Goal: Transaction & Acquisition: Download file/media

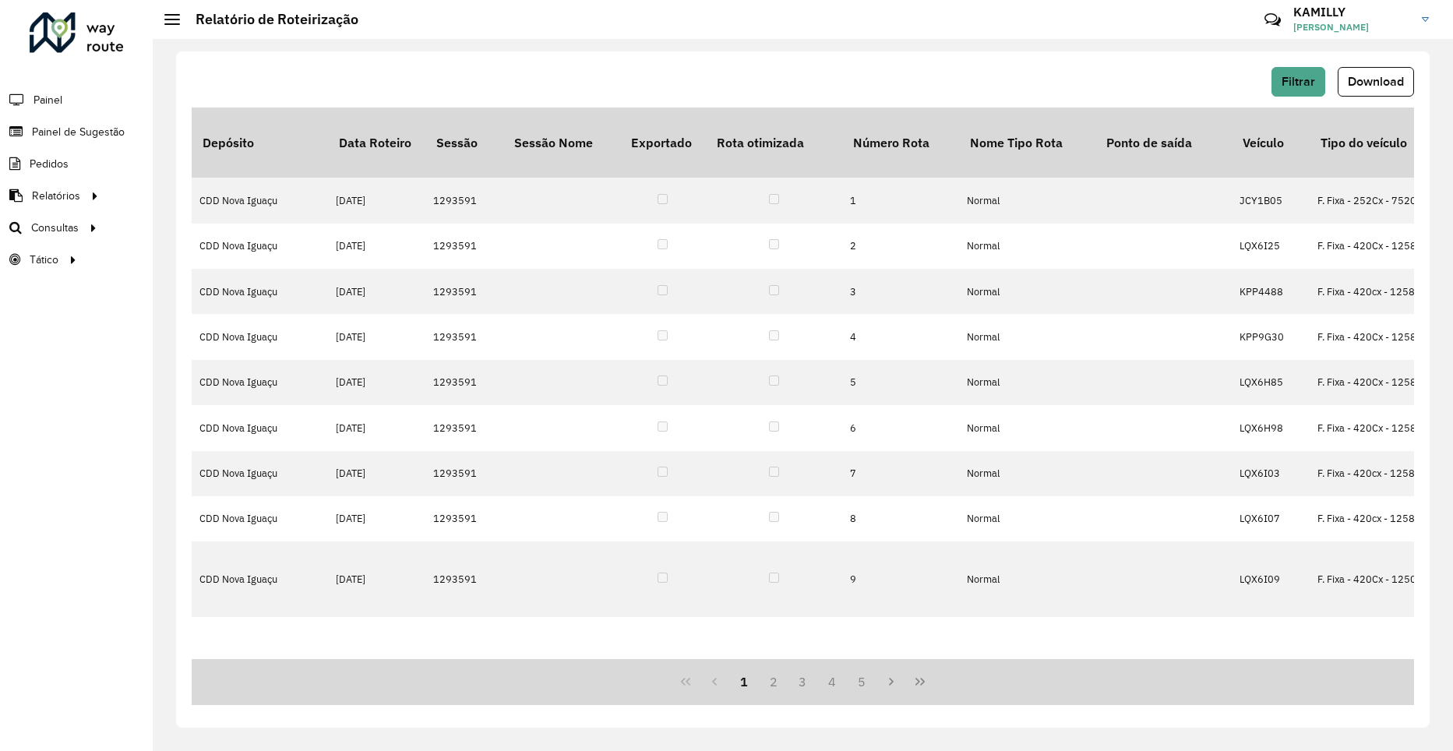
scroll to position [0, 1324]
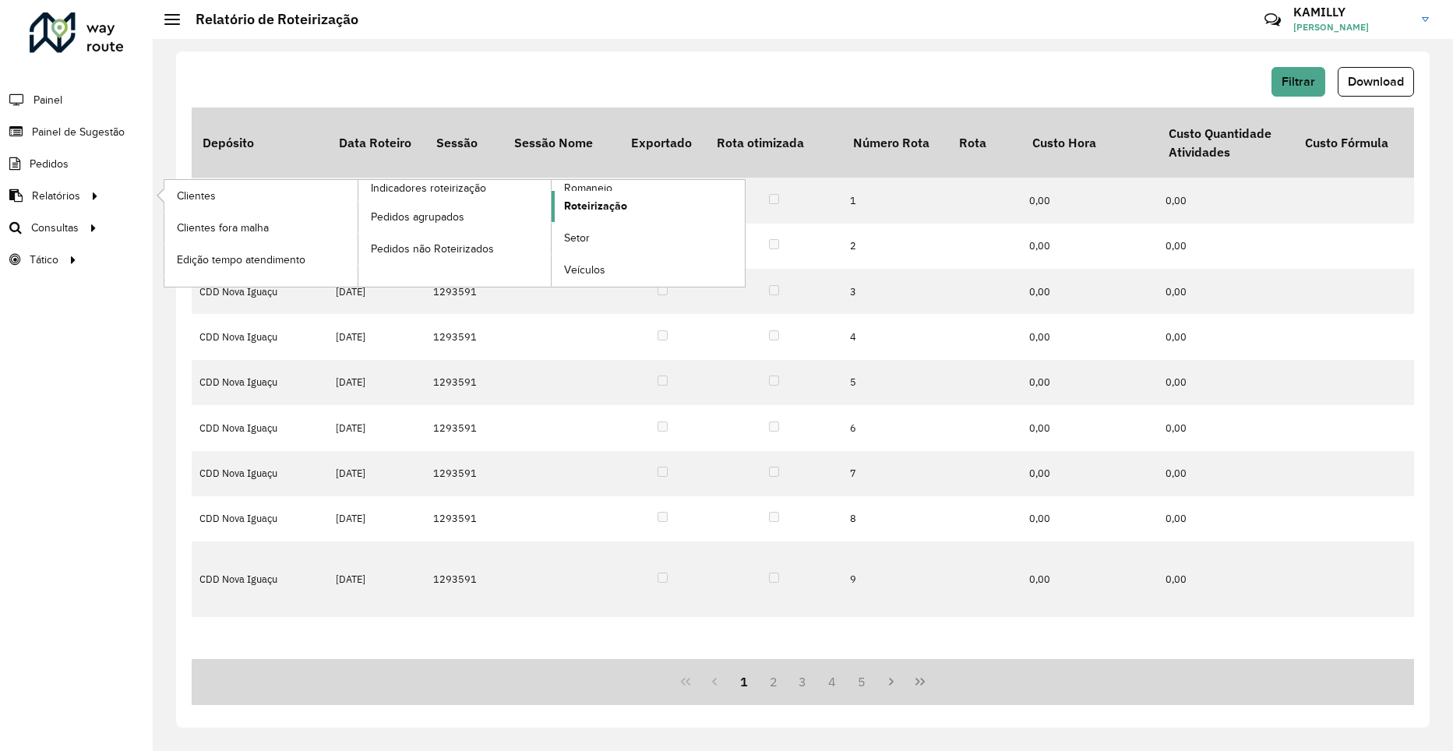
click at [605, 207] on span "Roteirização" at bounding box center [595, 206] width 63 height 16
click at [604, 206] on span "Roteirização" at bounding box center [595, 206] width 63 height 16
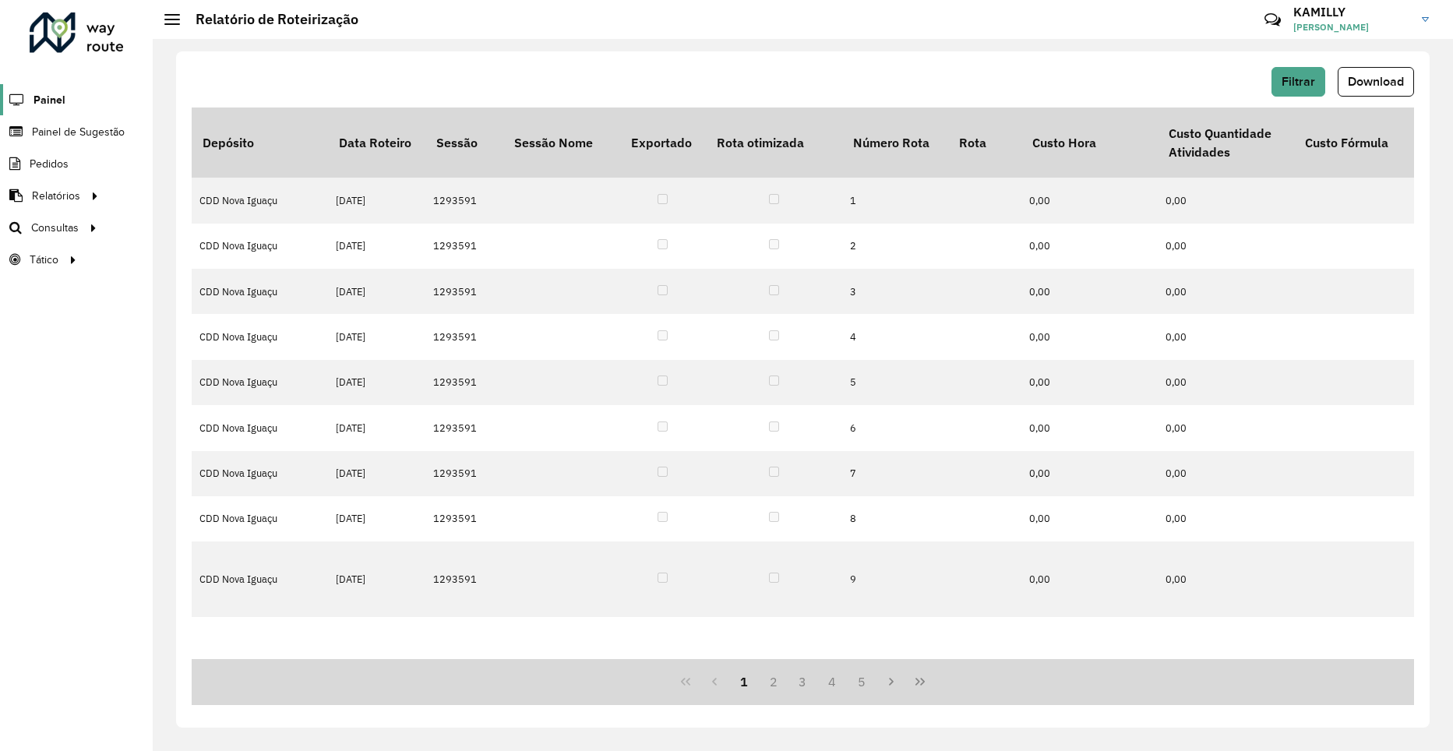
click at [50, 101] on span "Painel" at bounding box center [50, 100] width 32 height 16
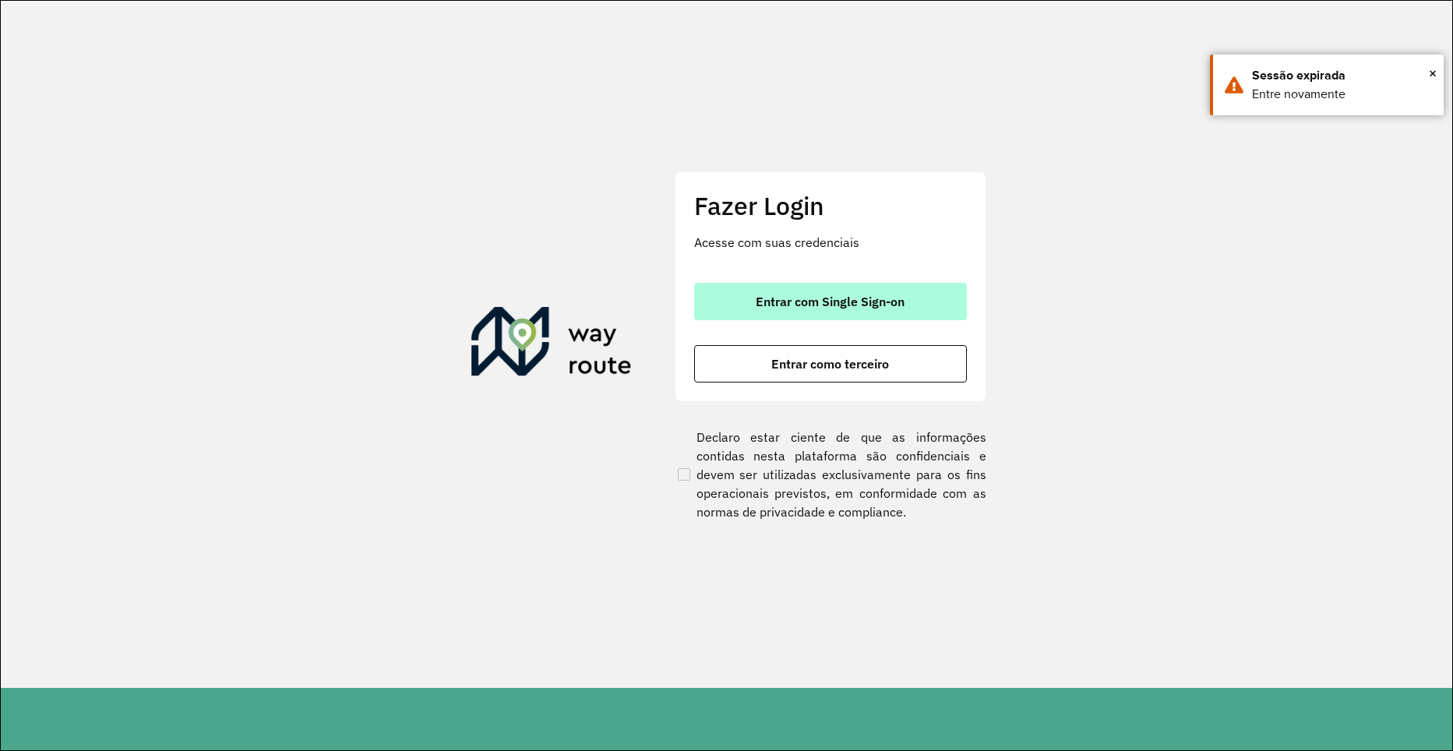
click at [926, 316] on button "Entrar com Single Sign-on" at bounding box center [830, 301] width 273 height 37
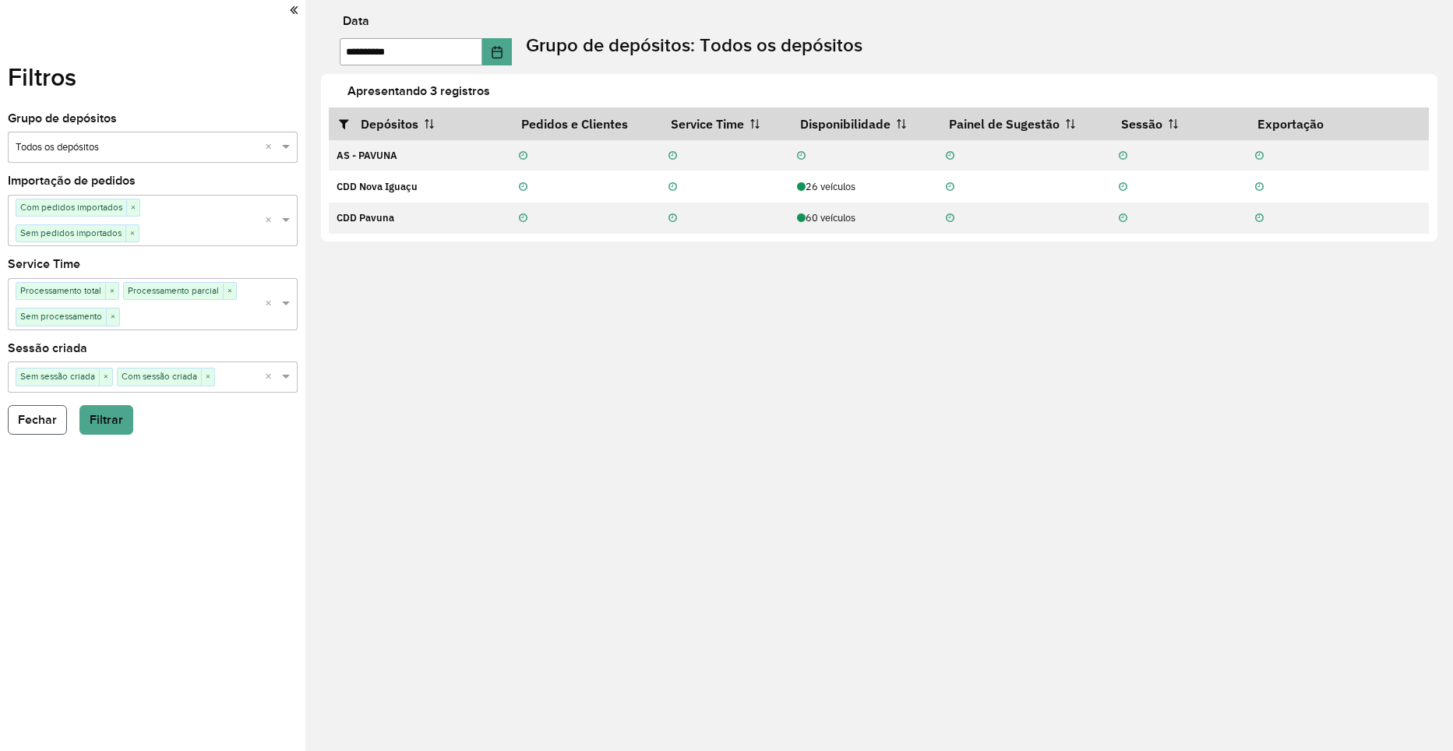
click at [48, 414] on button "Fechar" at bounding box center [37, 420] width 59 height 30
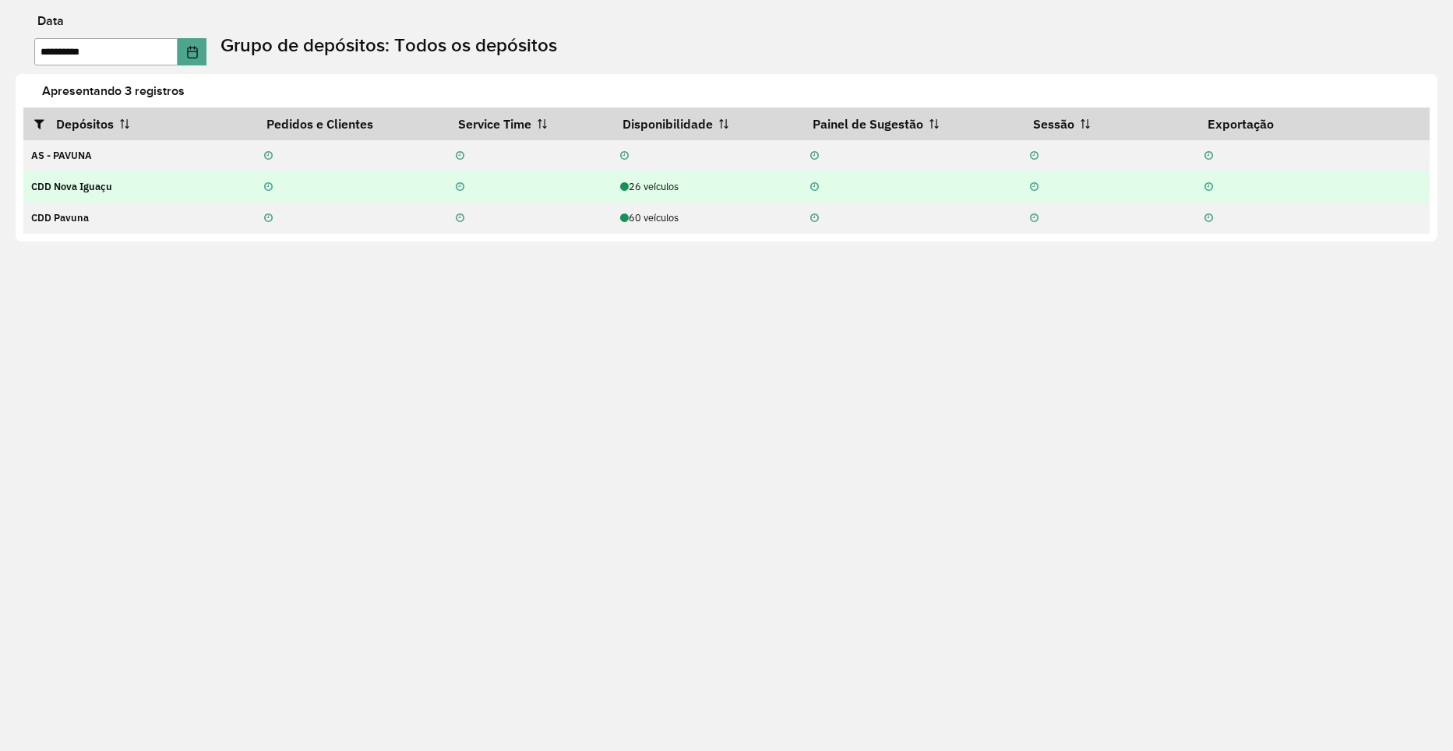
click at [189, 188] on td "CDD Nova Iguaçu" at bounding box center [139, 186] width 233 height 31
click at [69, 181] on strong "CDD Nova Iguaçu" at bounding box center [71, 186] width 81 height 13
click at [68, 180] on strong "CDD Nova Iguaçu" at bounding box center [71, 186] width 81 height 13
drag, startPoint x: 68, startPoint y: 180, endPoint x: 212, endPoint y: 183, distance: 144.2
click at [212, 183] on td "CDD Nova Iguaçu" at bounding box center [139, 186] width 233 height 31
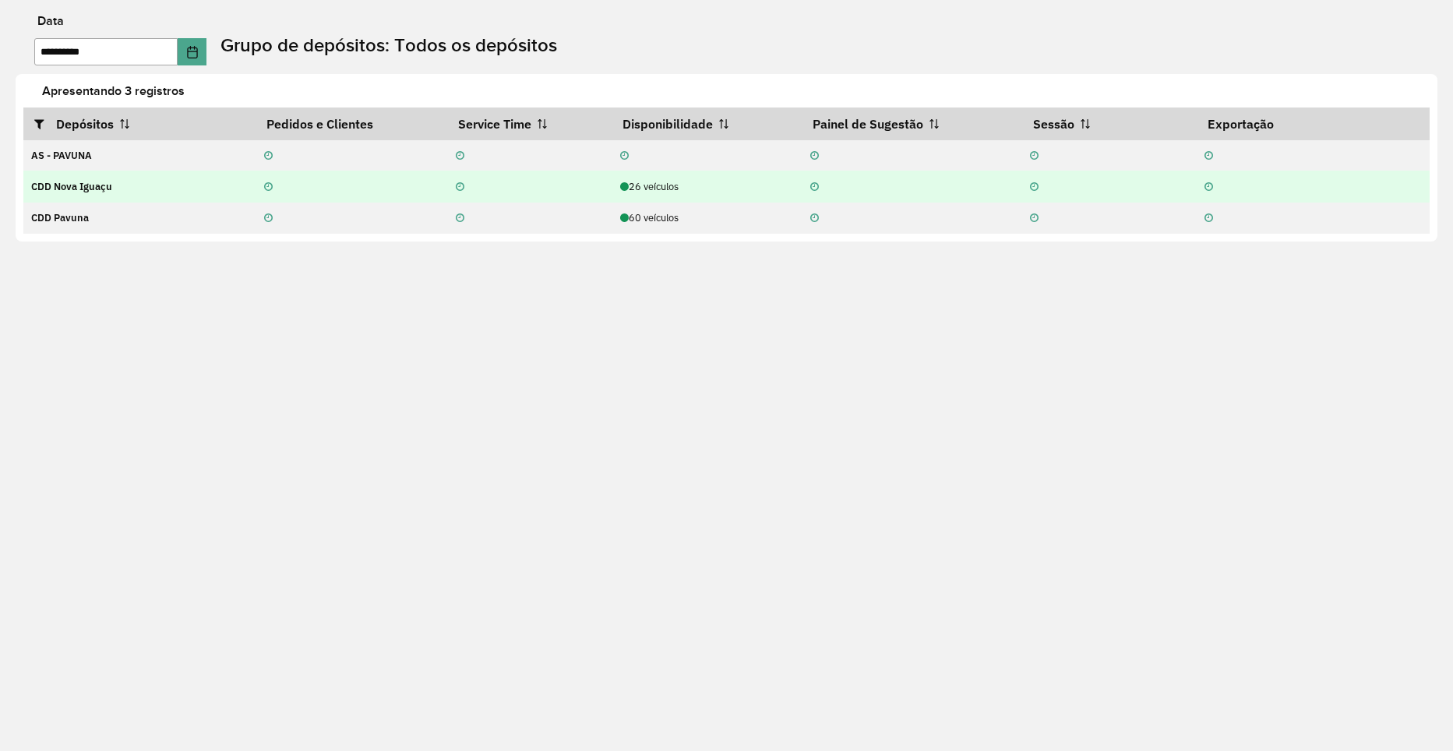
click at [212, 183] on td "CDD Nova Iguaçu" at bounding box center [139, 186] width 233 height 31
click at [694, 182] on div "26 veículos" at bounding box center [707, 186] width 174 height 15
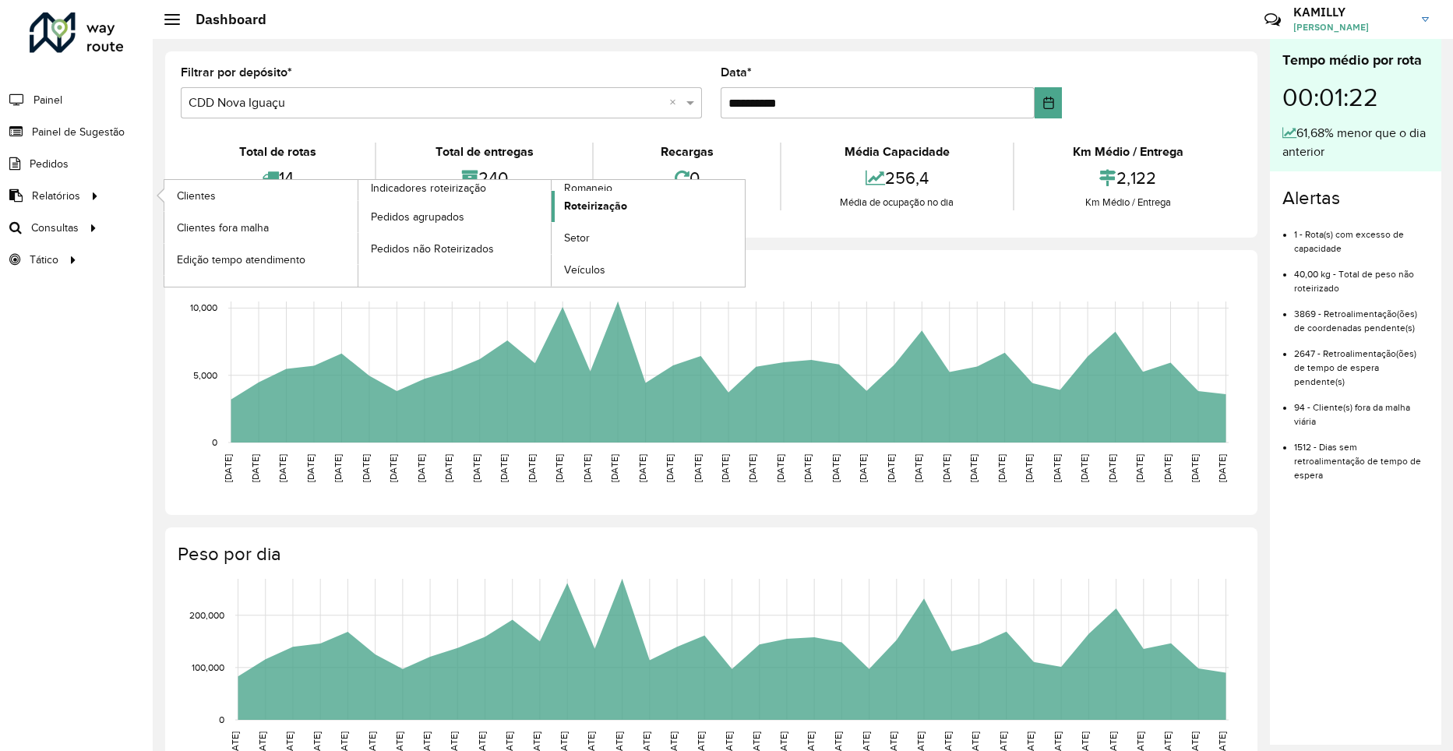
click at [581, 210] on span "Roteirização" at bounding box center [595, 206] width 63 height 16
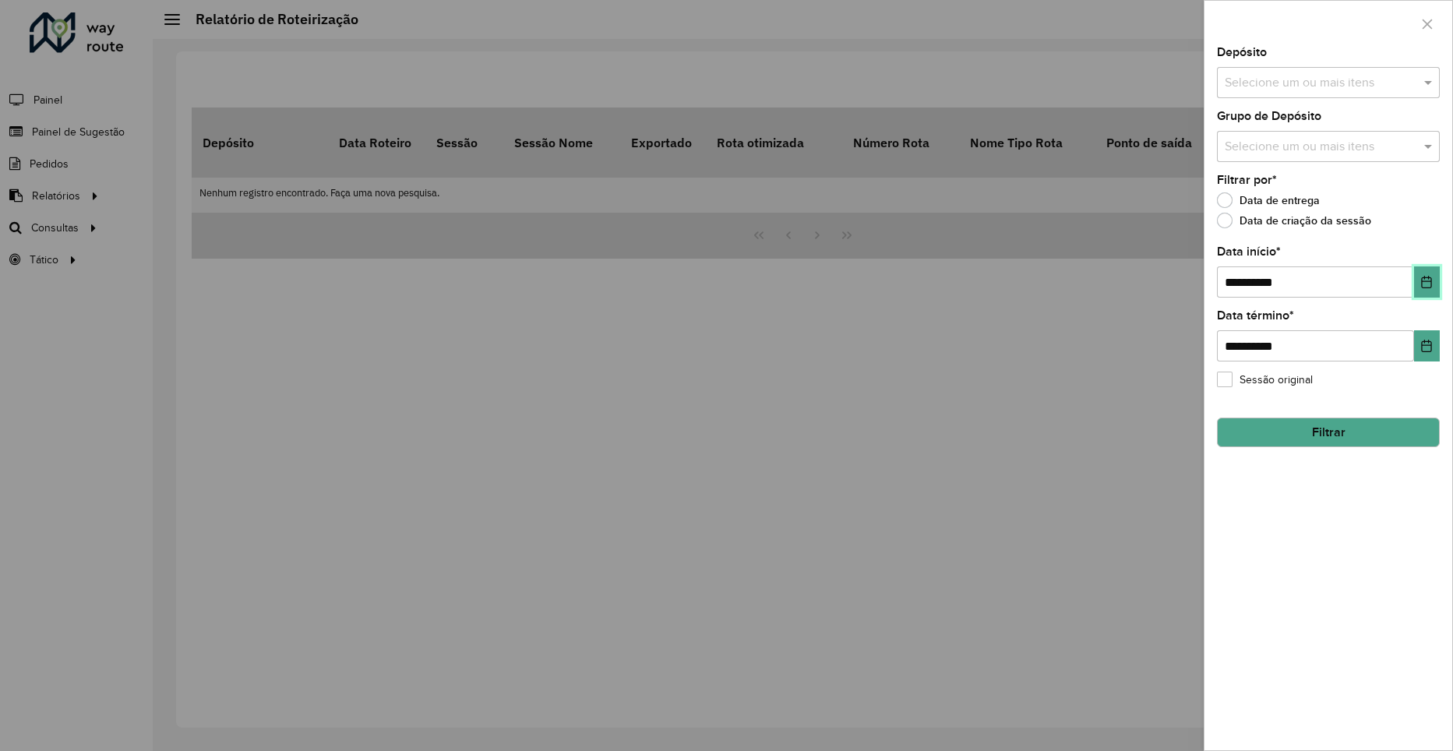
click at [1424, 286] on icon "Choose Date" at bounding box center [1427, 282] width 12 height 12
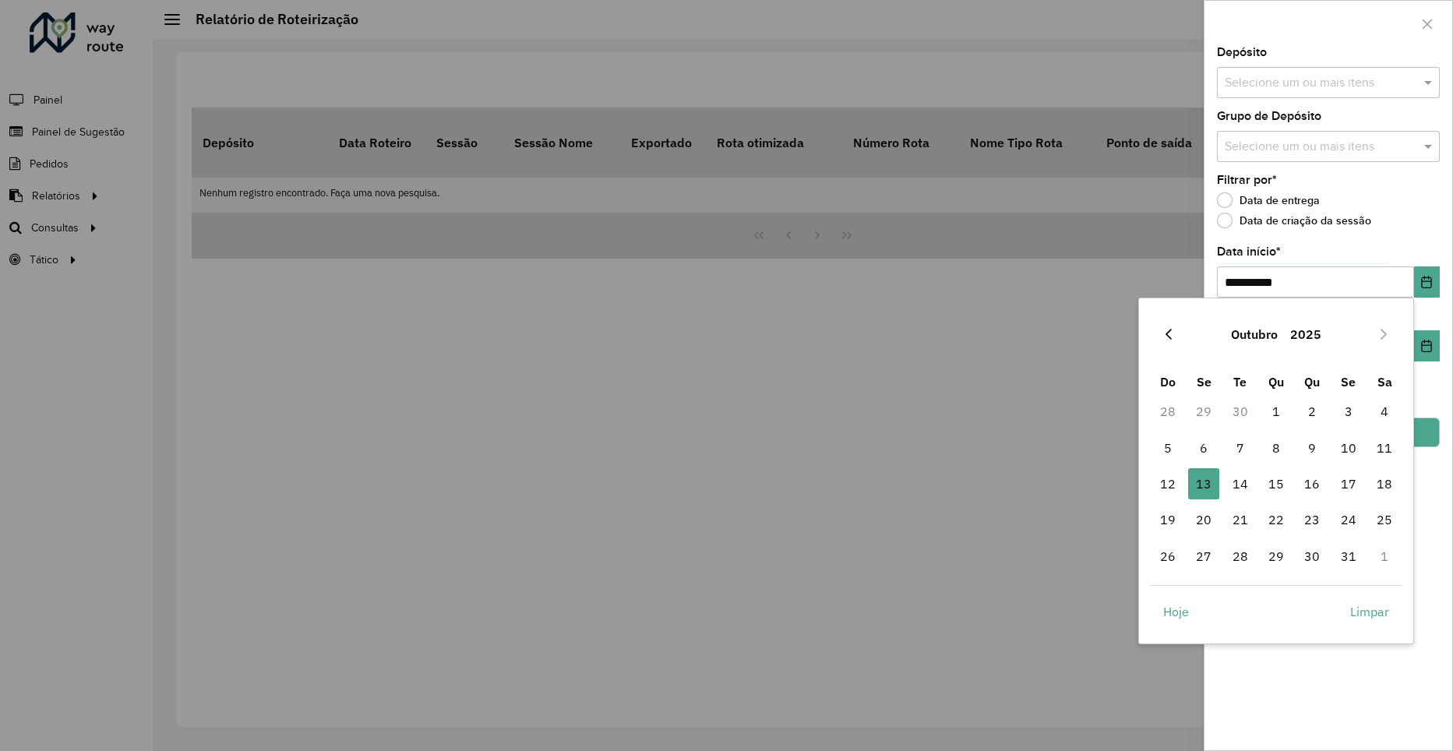
click at [1174, 328] on icon "Previous Month" at bounding box center [1169, 334] width 12 height 12
click at [1163, 329] on icon "Previous Month" at bounding box center [1169, 334] width 12 height 12
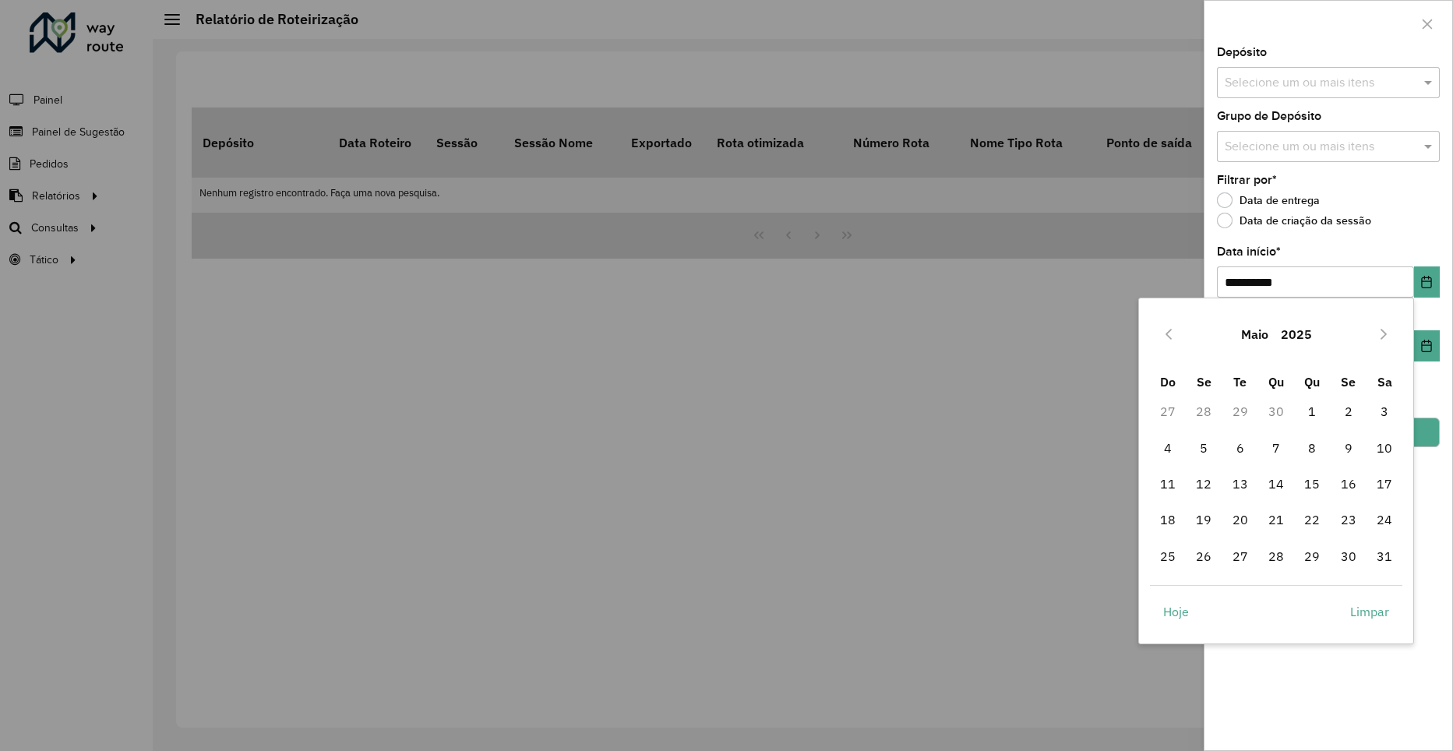
click at [1163, 329] on icon "Previous Month" at bounding box center [1169, 334] width 12 height 12
click at [1162, 324] on button "Previous Month" at bounding box center [1168, 334] width 25 height 25
click at [1201, 483] on span "13" at bounding box center [1203, 483] width 31 height 31
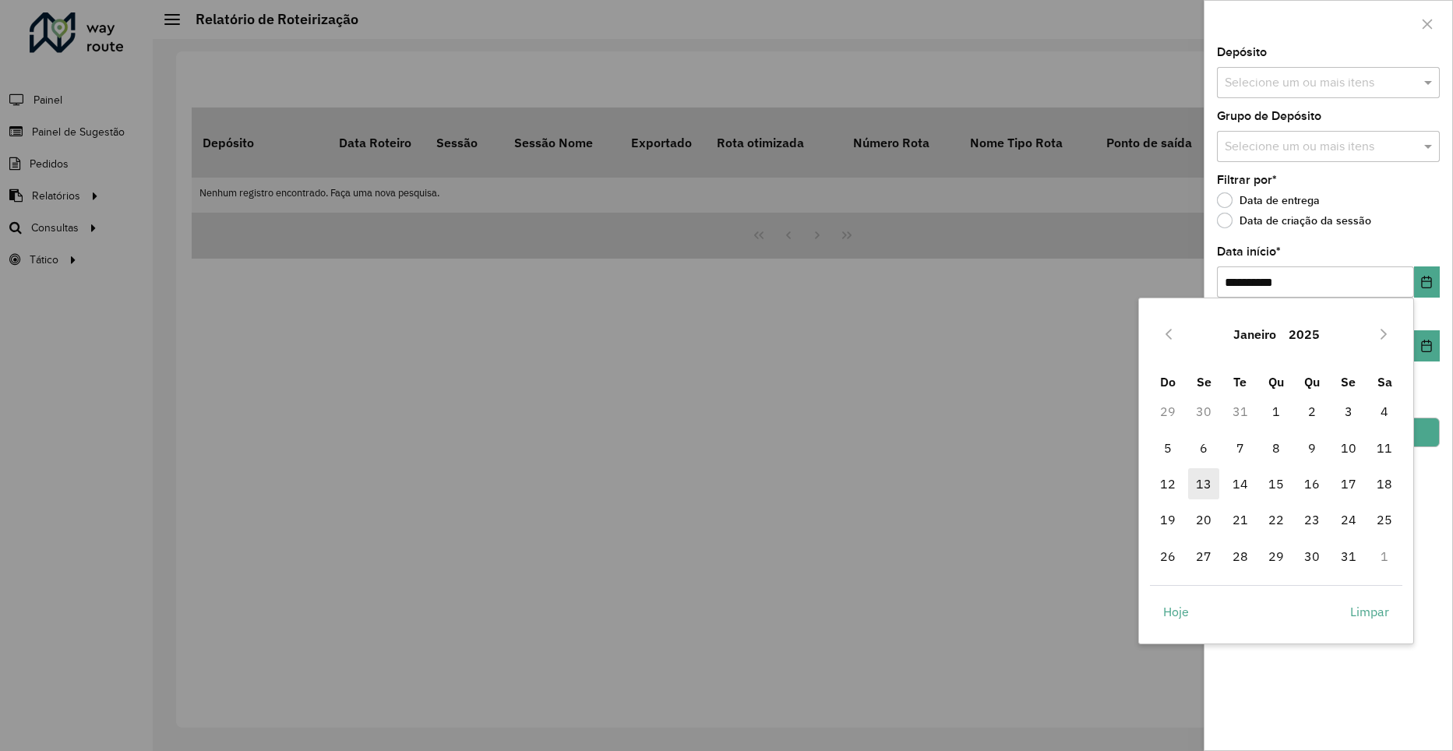
type input "**********"
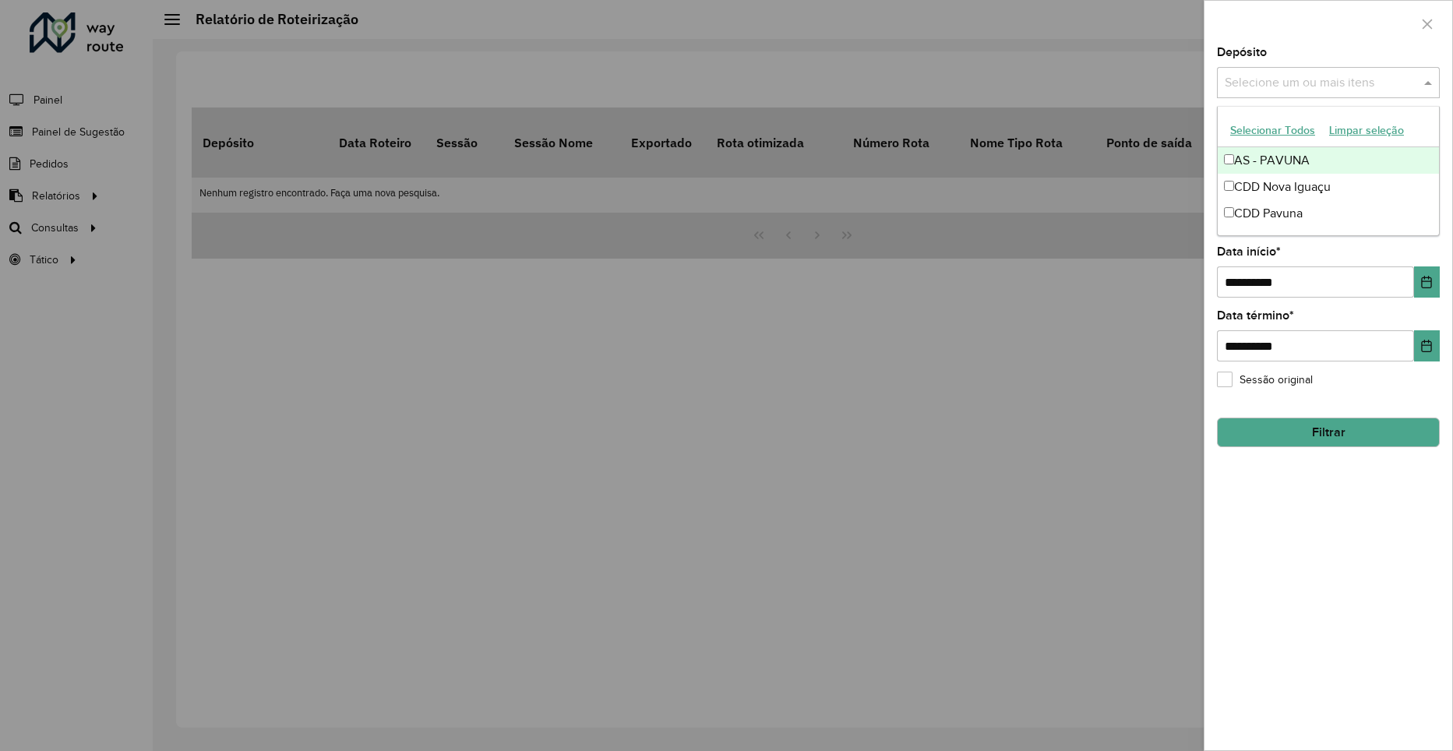
click at [1324, 88] on input "text" at bounding box center [1320, 83] width 199 height 19
click at [1315, 182] on div "CDD Nova Iguaçu" at bounding box center [1328, 187] width 221 height 26
click at [1389, 44] on div at bounding box center [1329, 24] width 248 height 46
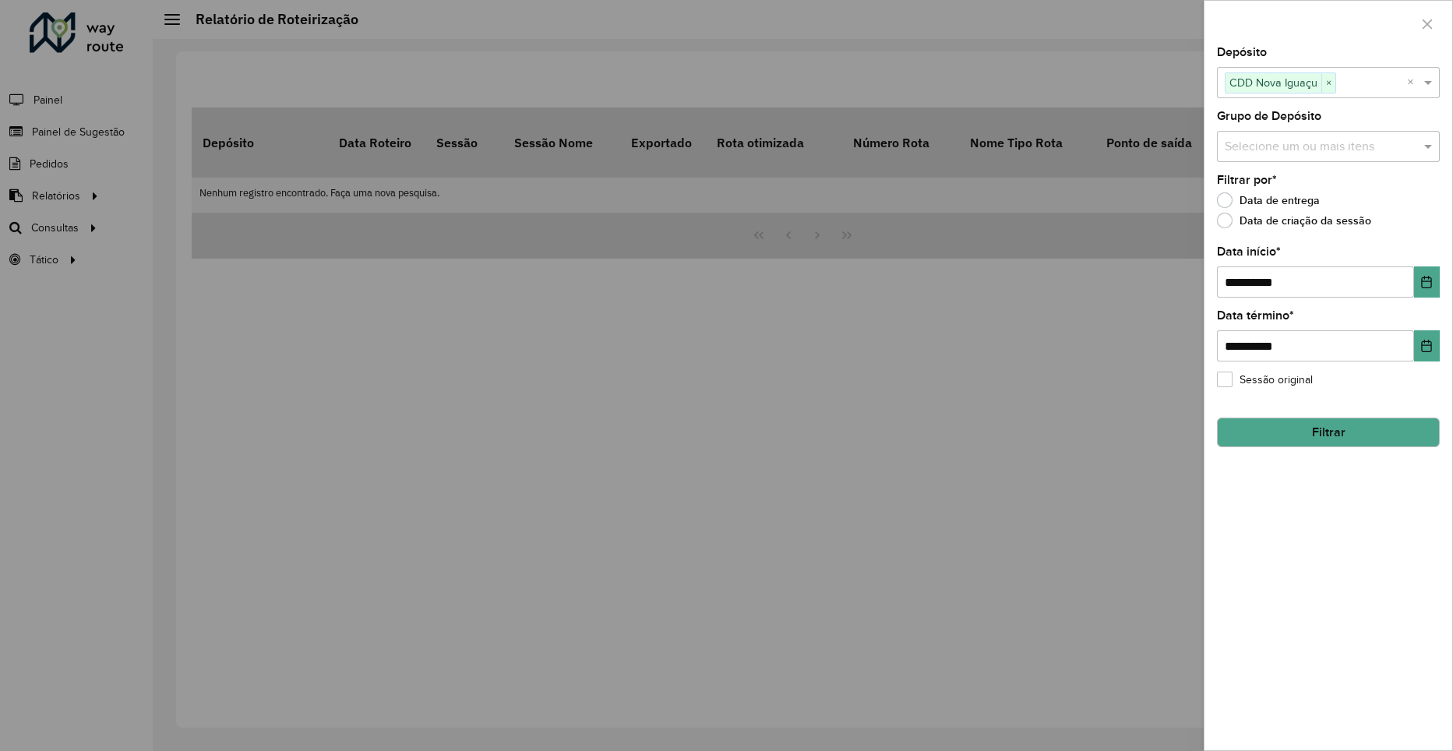
click at [1410, 143] on input "text" at bounding box center [1320, 147] width 199 height 19
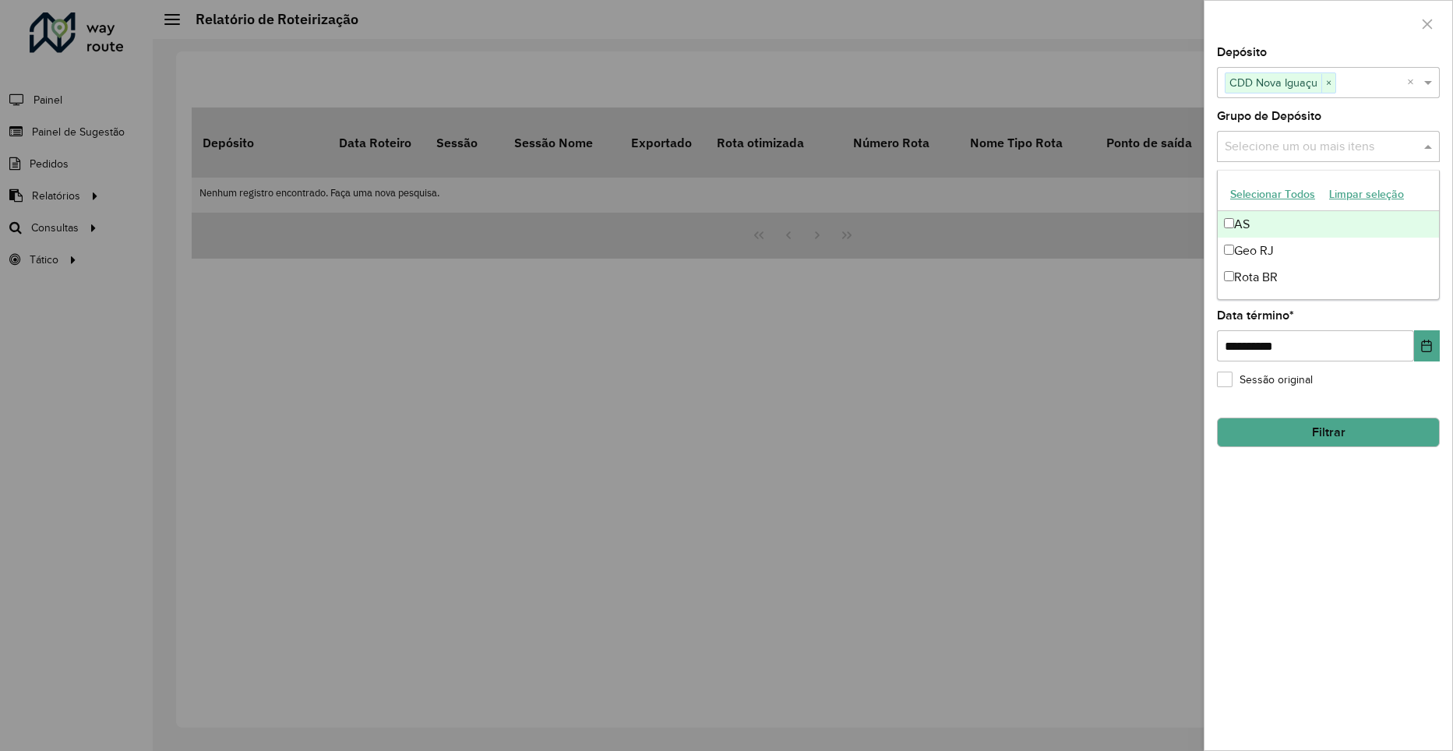
click at [1334, 112] on div "Grupo de Depósito Selecione um ou mais itens" at bounding box center [1328, 136] width 223 height 51
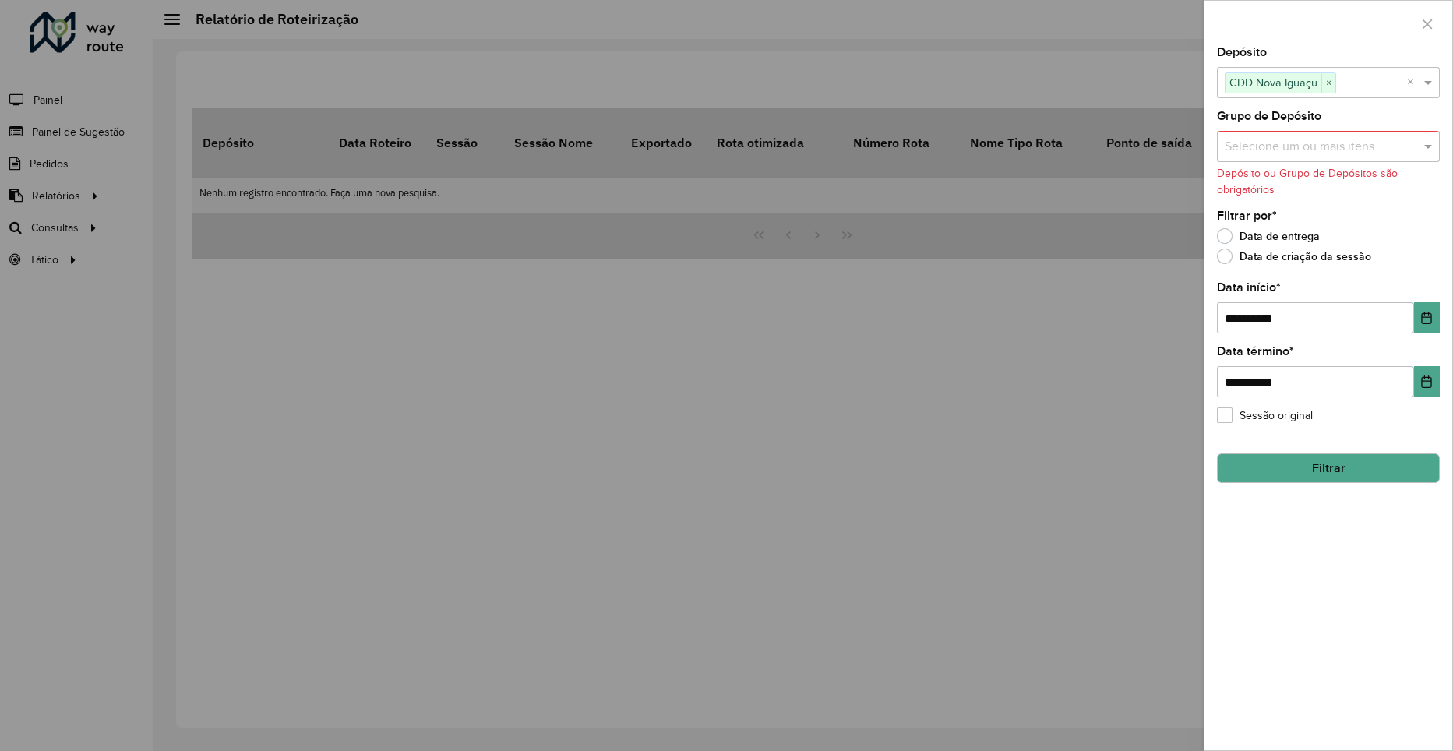
click at [1354, 148] on input "text" at bounding box center [1320, 147] width 199 height 19
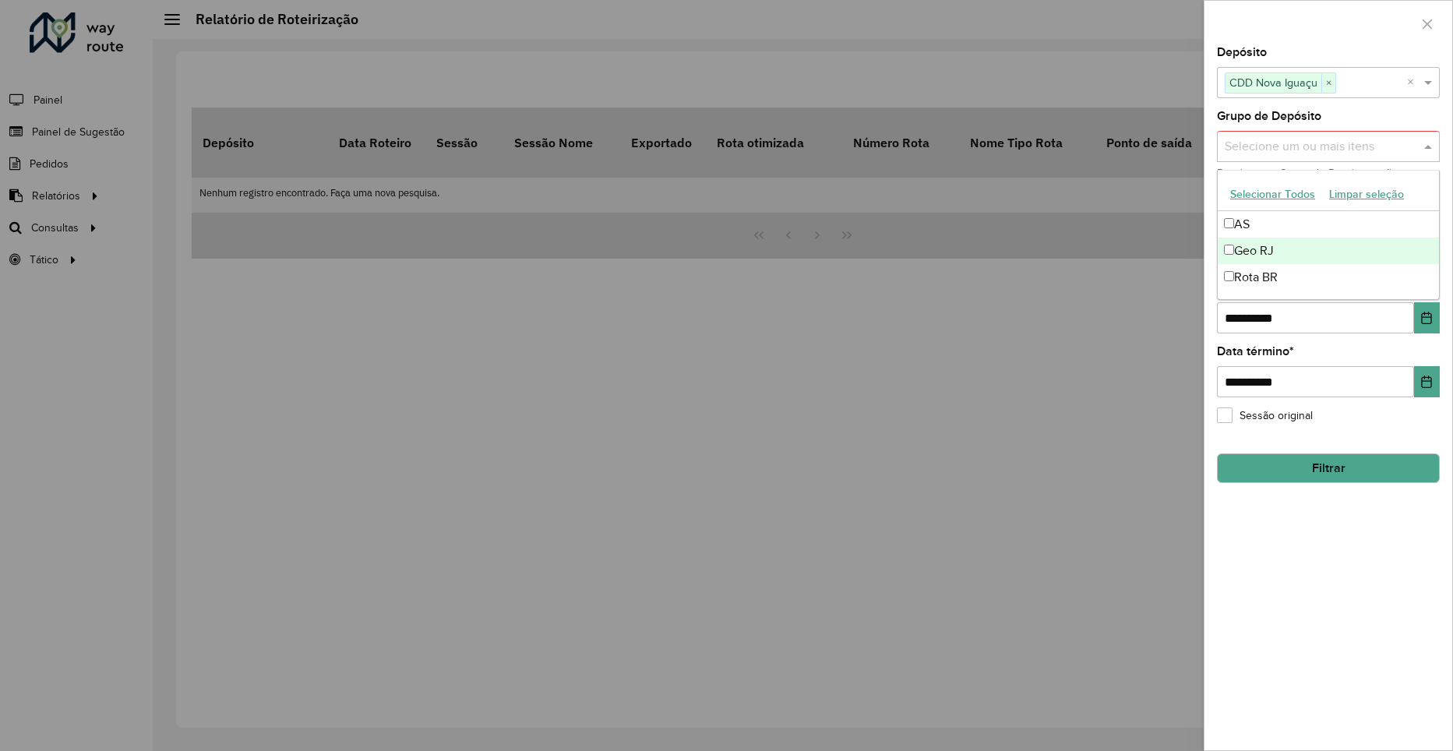
click at [1276, 248] on div "Geo RJ" at bounding box center [1328, 251] width 221 height 26
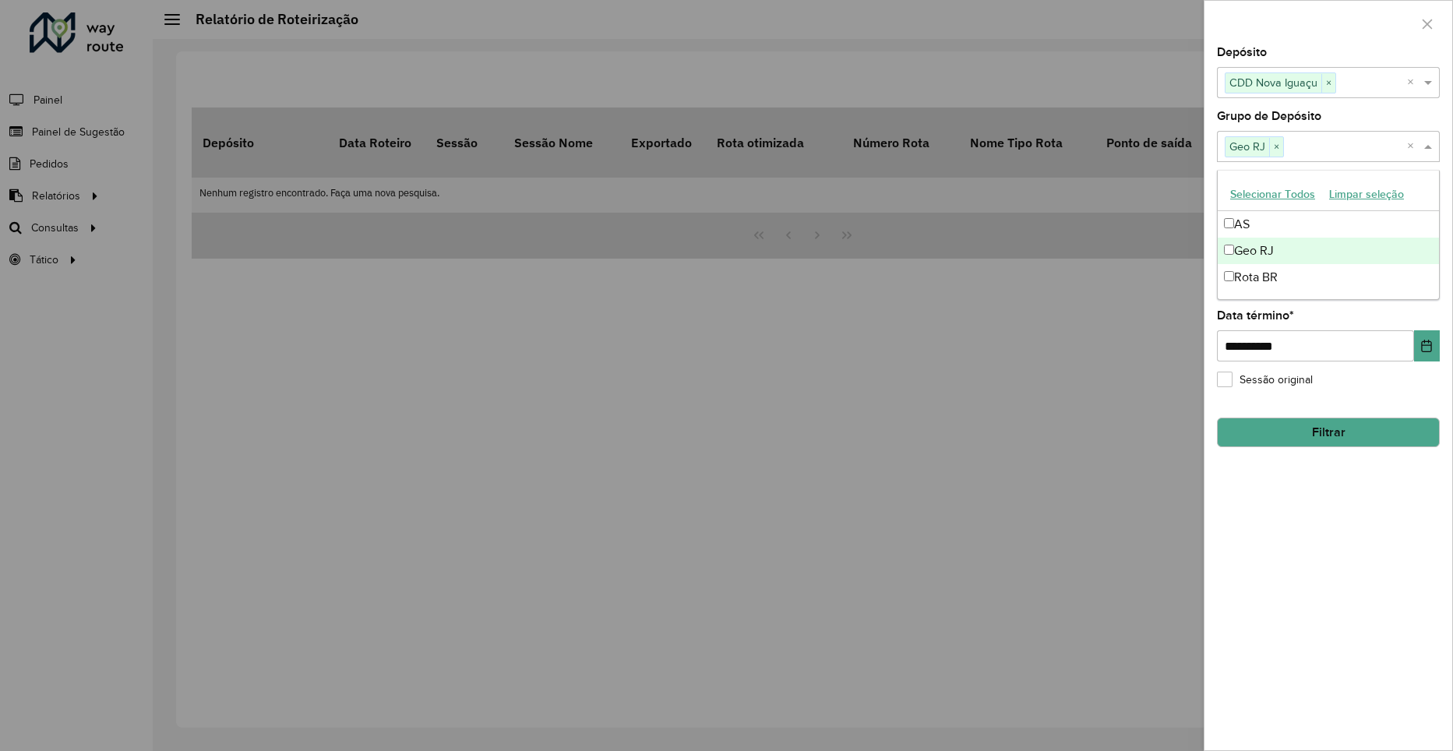
click at [1312, 242] on div "Geo RJ" at bounding box center [1328, 251] width 221 height 26
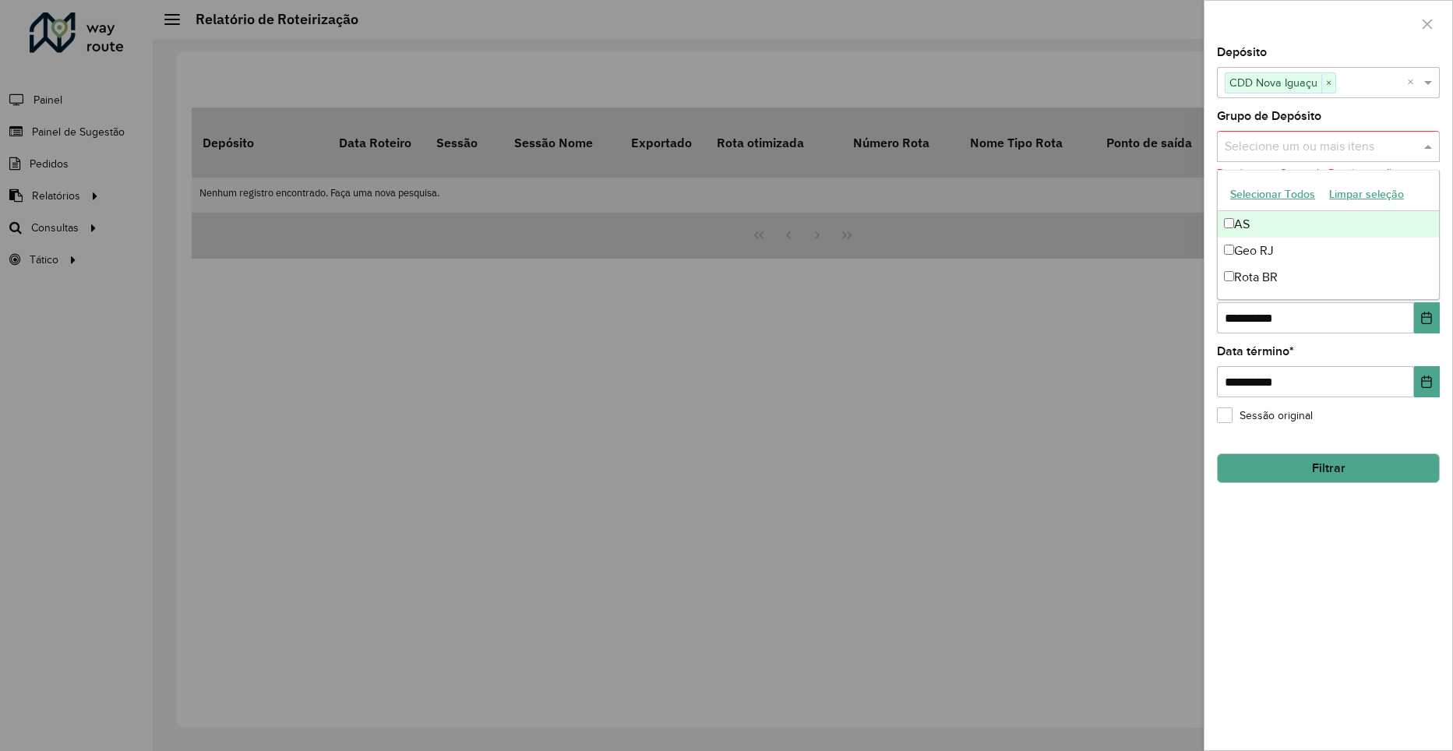
click at [1347, 102] on div "**********" at bounding box center [1329, 399] width 248 height 704
click at [1323, 135] on div "Selecione um ou mais itens" at bounding box center [1328, 146] width 223 height 31
click at [1289, 253] on div "Geo RJ" at bounding box center [1328, 251] width 221 height 26
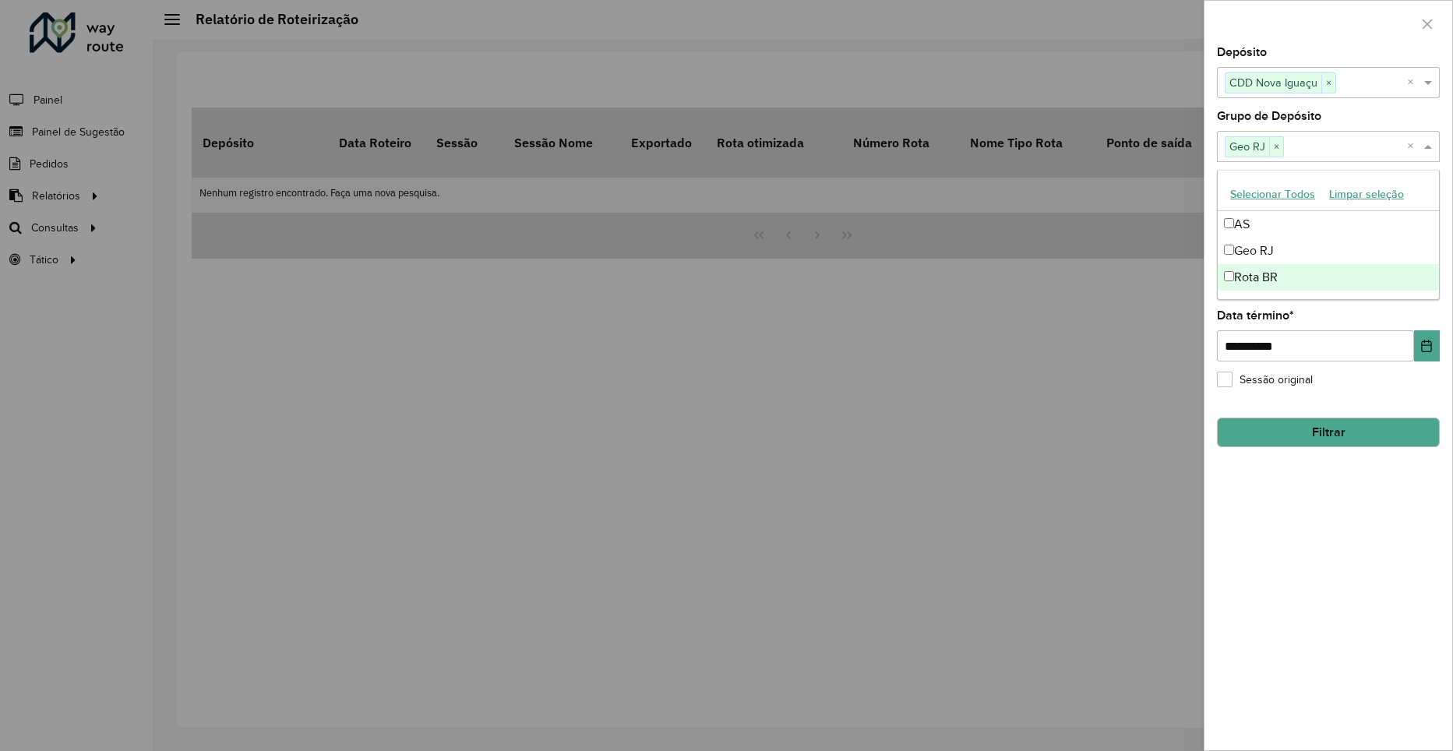
click at [1189, 471] on div at bounding box center [726, 375] width 1453 height 751
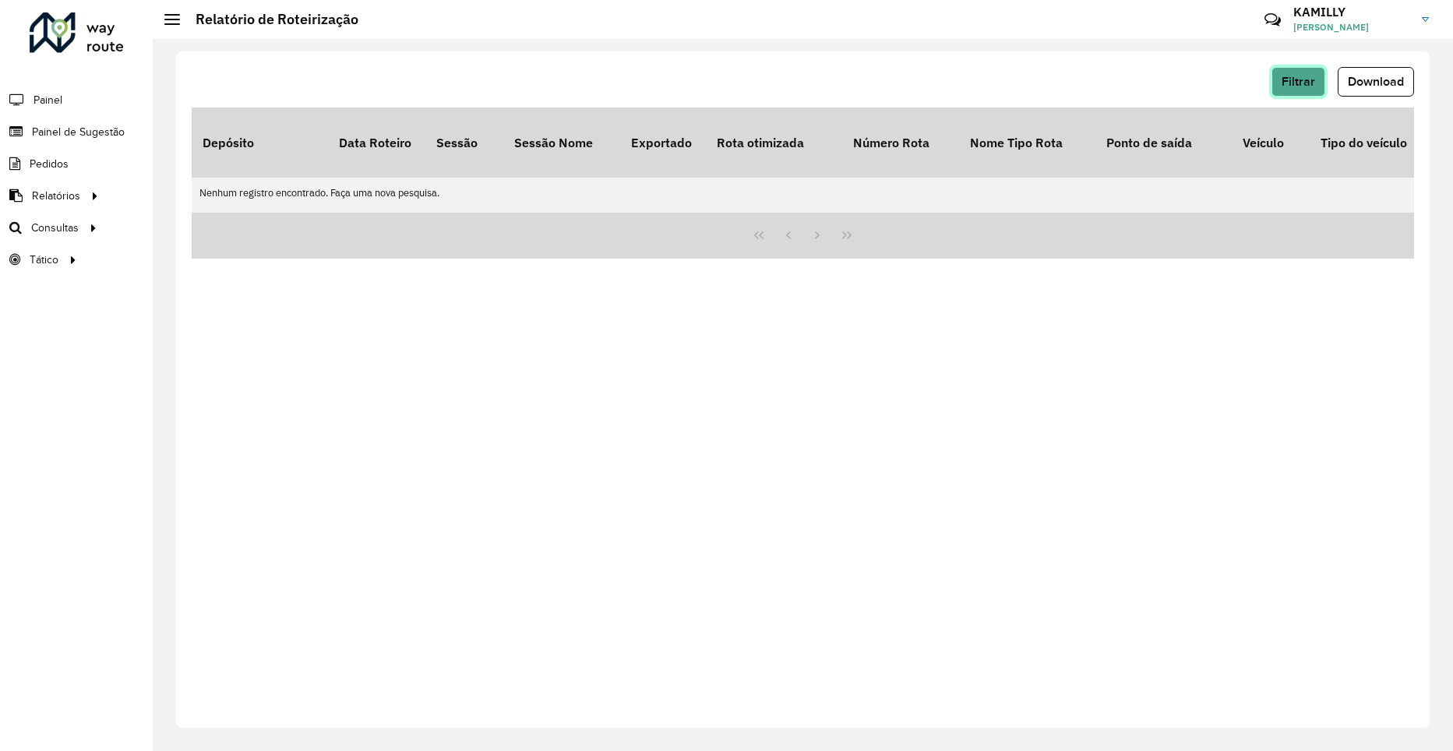
click at [1293, 84] on span "Filtrar" at bounding box center [1299, 81] width 34 height 13
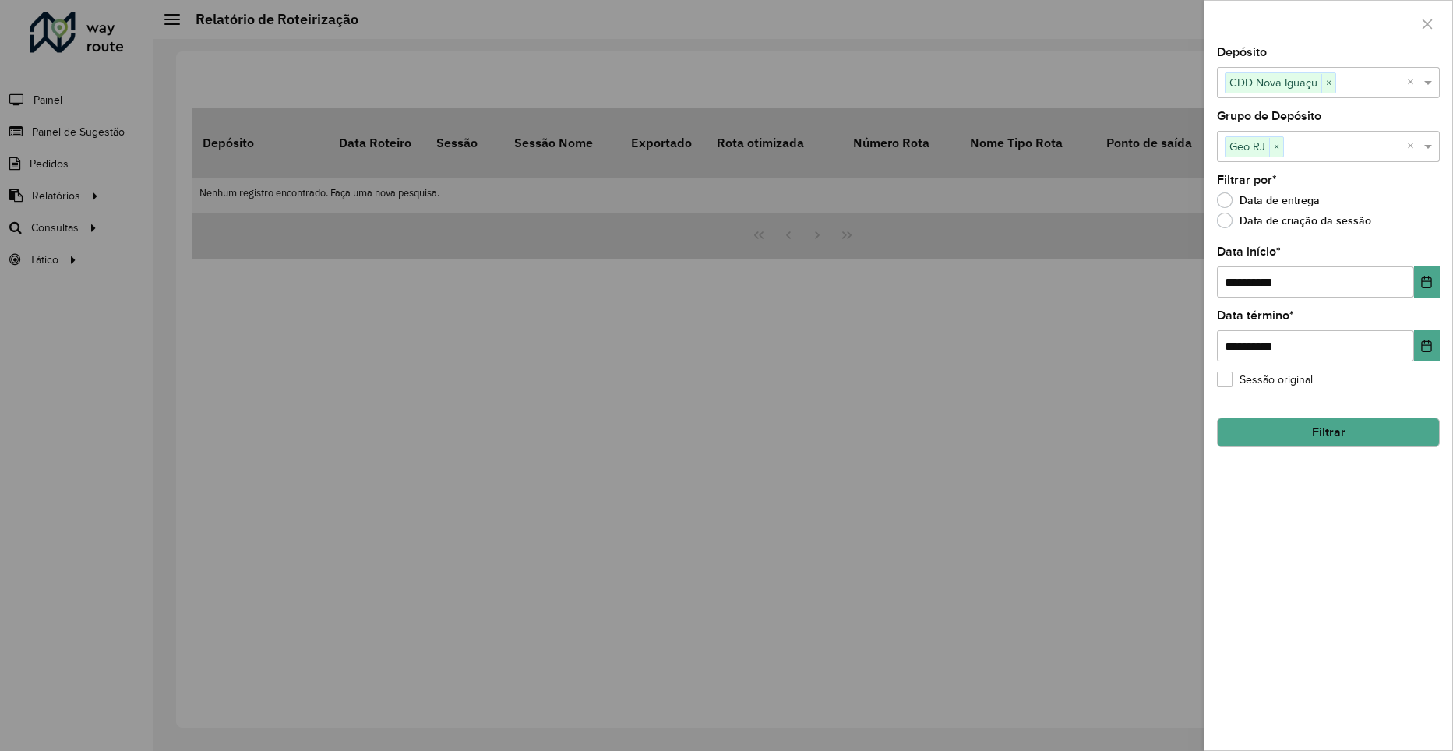
click at [913, 591] on div at bounding box center [726, 375] width 1453 height 751
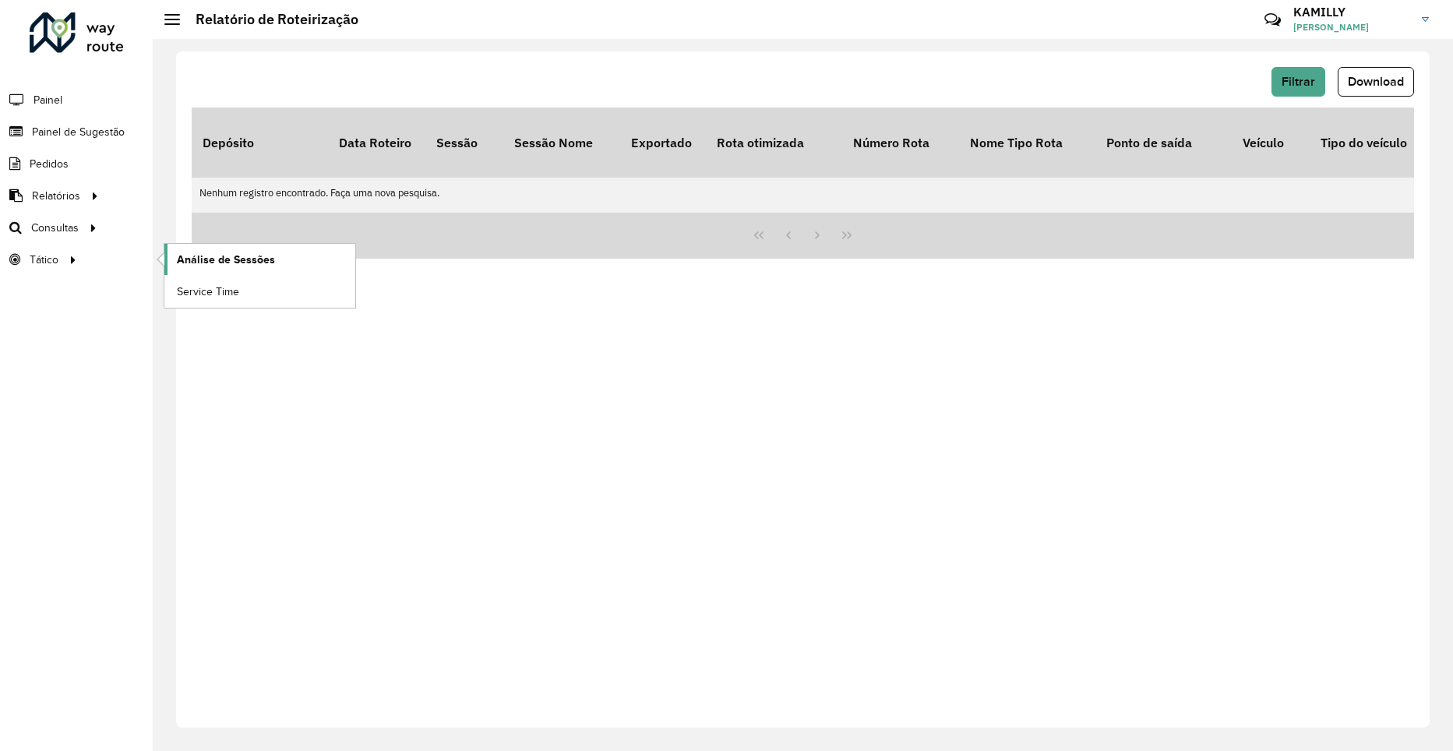
click at [199, 257] on span "Análise de Sessões" at bounding box center [226, 260] width 98 height 16
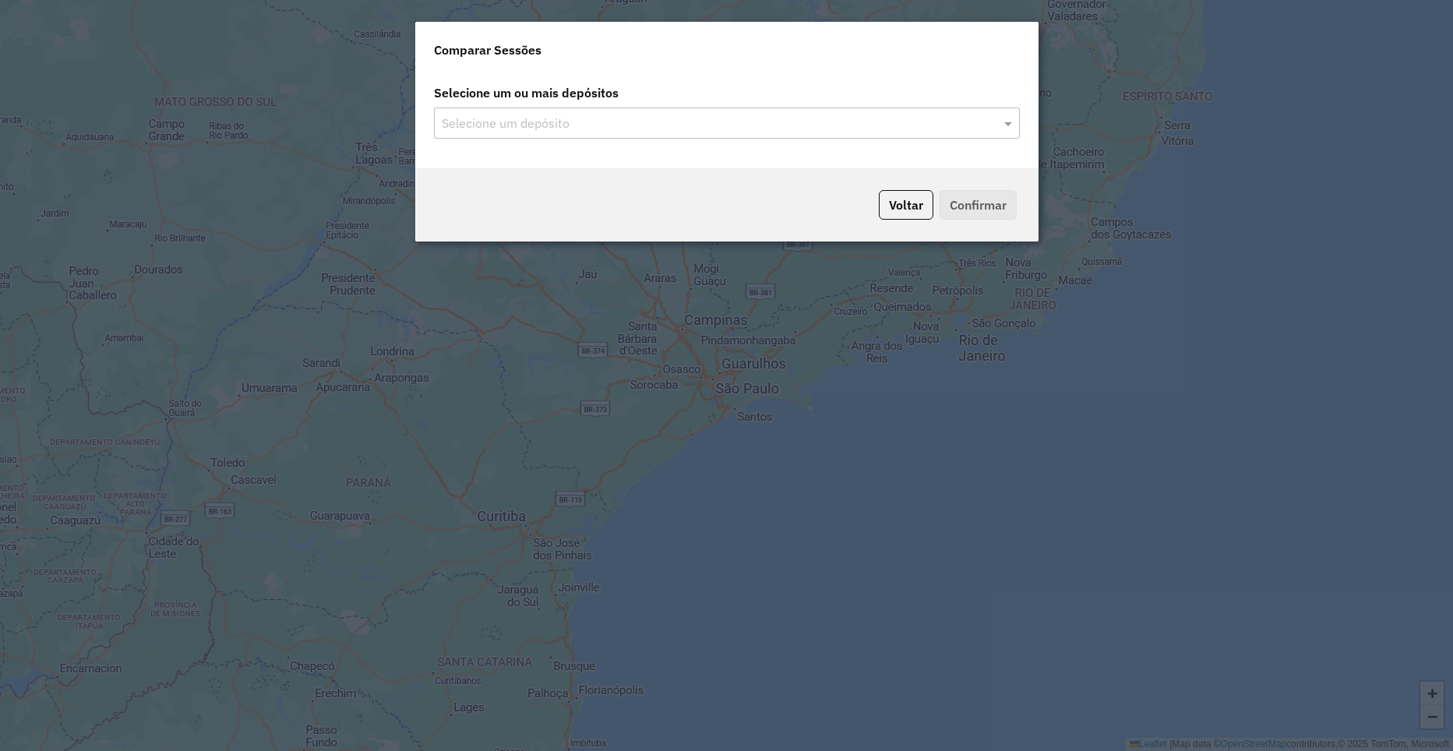
click at [702, 117] on input "text" at bounding box center [719, 124] width 563 height 19
click at [989, 126] on input "text" at bounding box center [719, 124] width 563 height 19
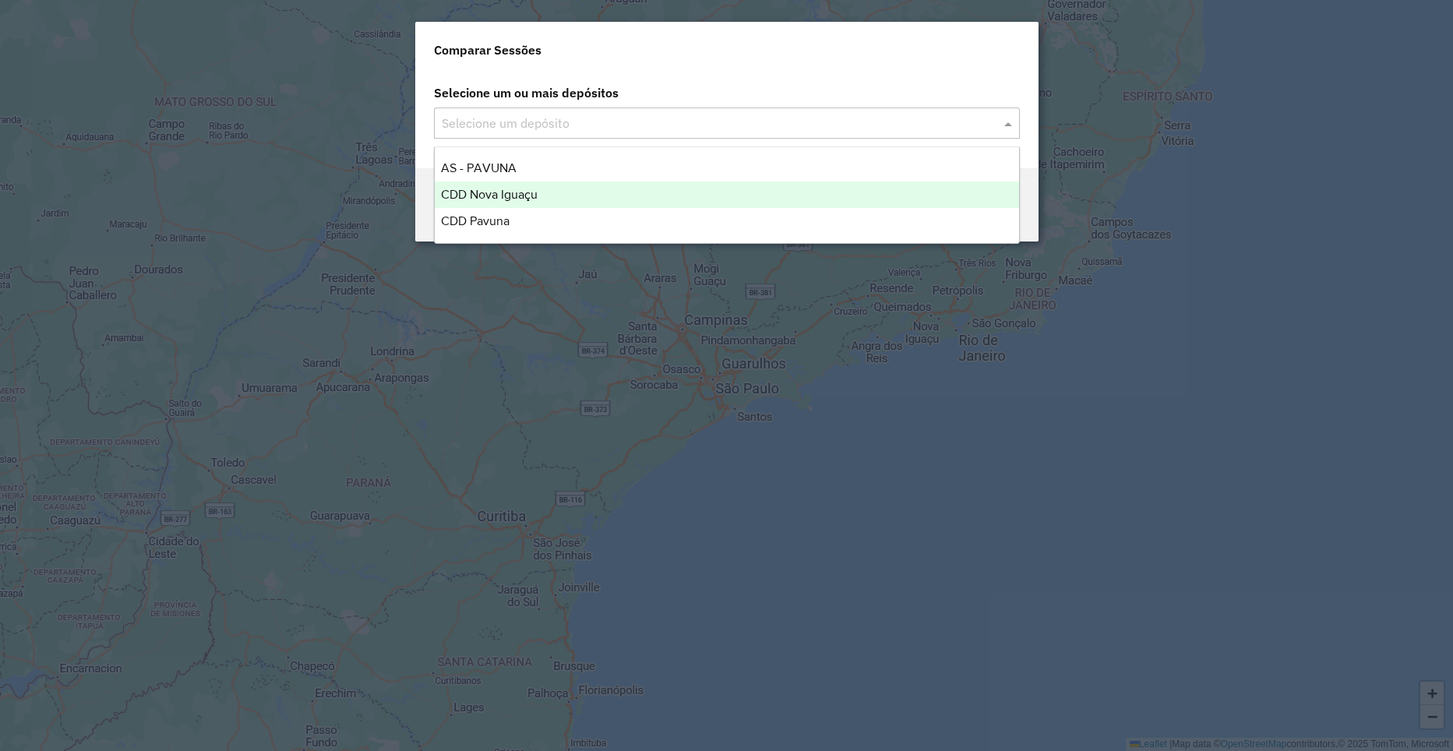
click at [621, 200] on div "CDD Nova Iguaçu" at bounding box center [727, 195] width 584 height 26
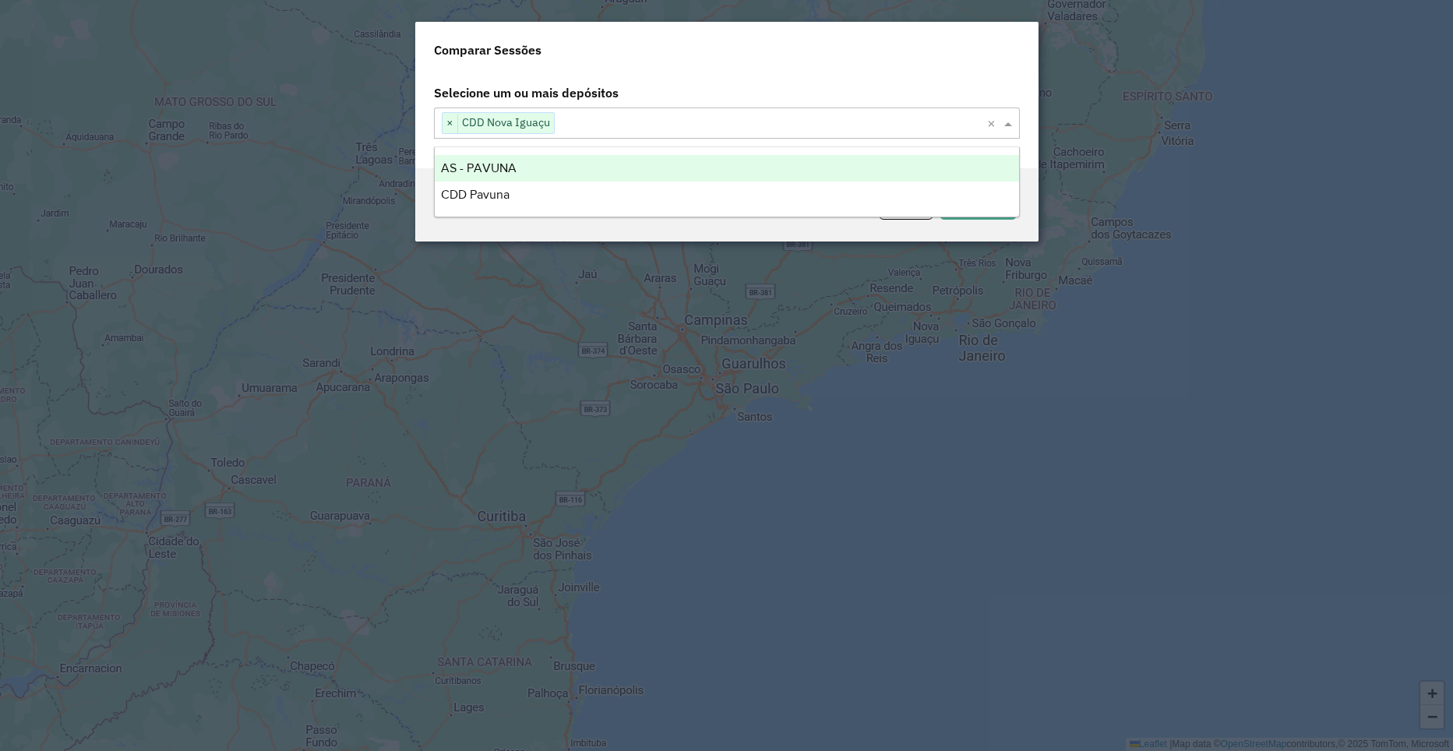
click at [1151, 175] on modal-container "Comparar Sessões Selecione um ou mais depósitos Selecione um depósito × CDD Nov…" at bounding box center [726, 375] width 1453 height 751
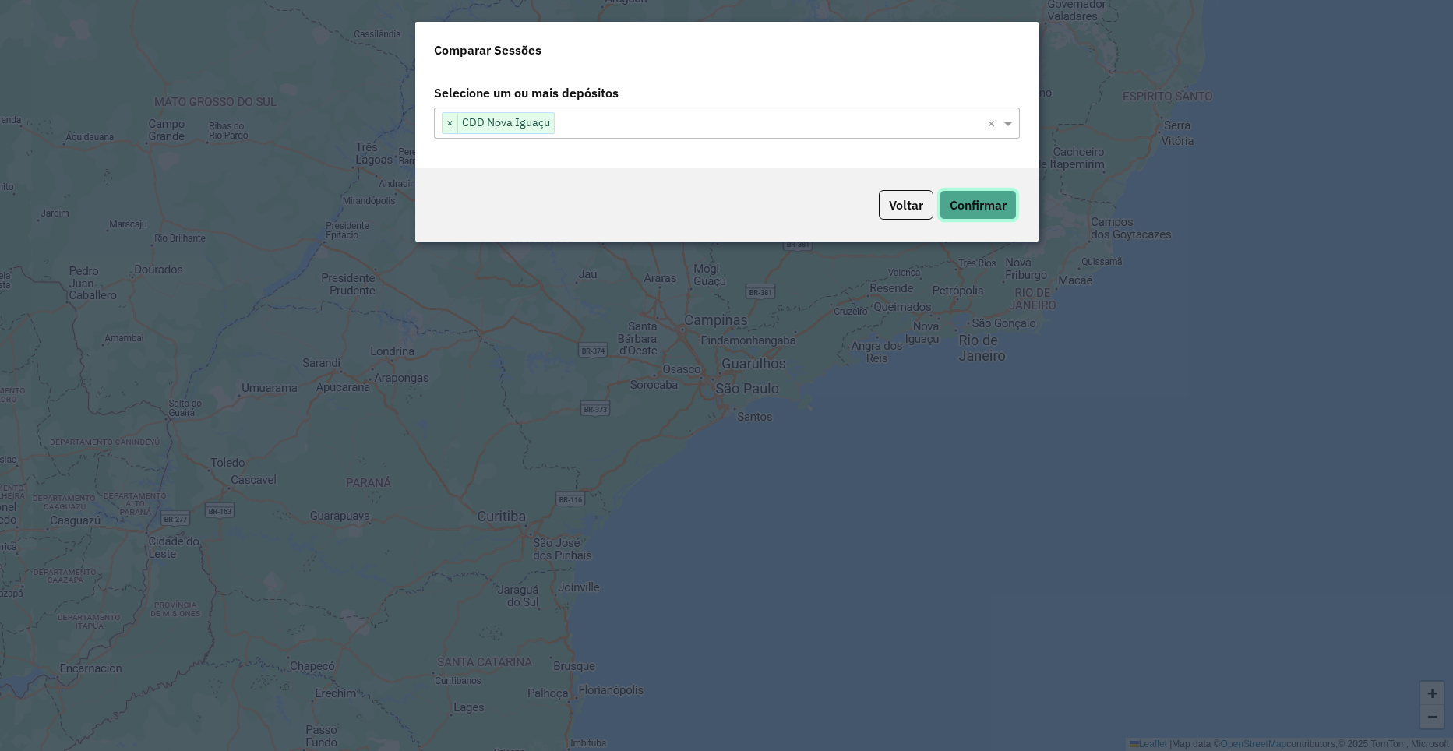
click at [962, 203] on button "Confirmar" at bounding box center [978, 205] width 77 height 30
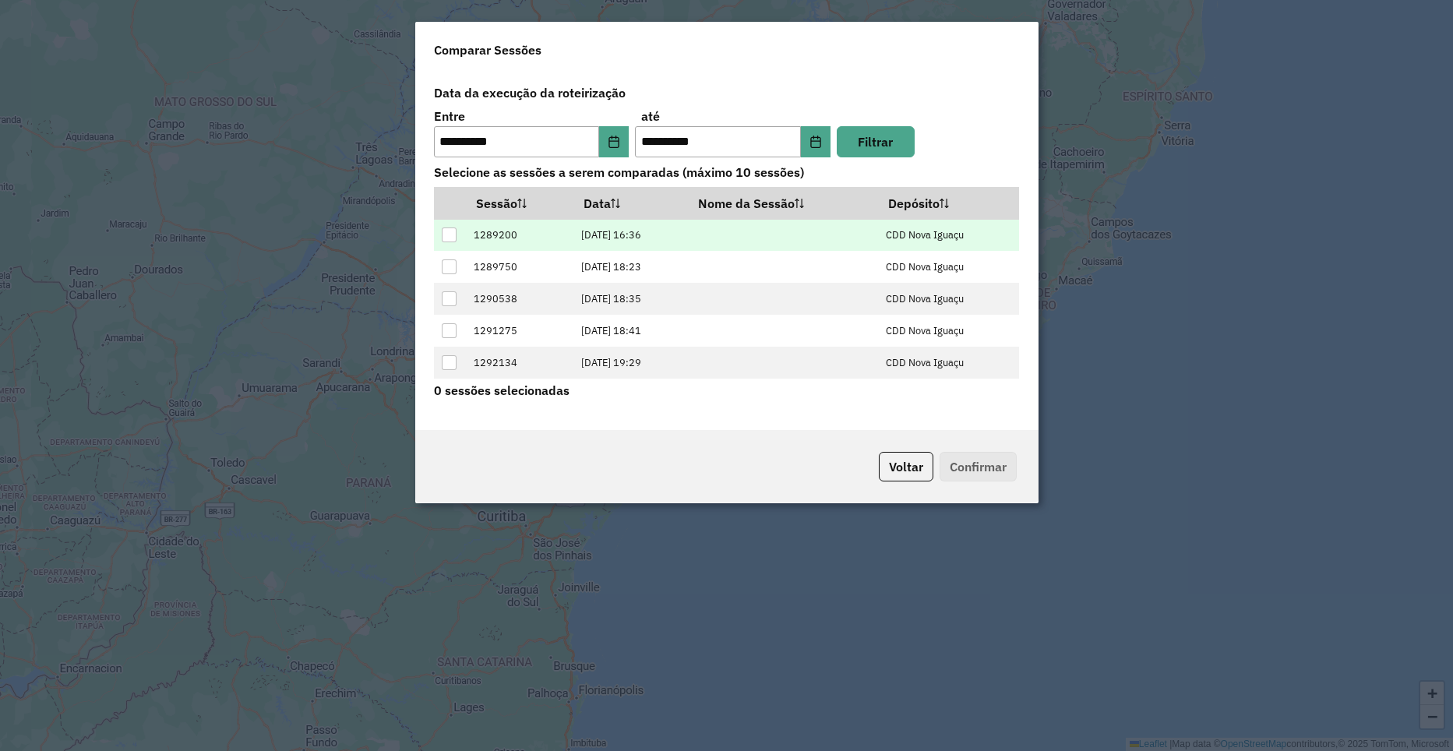
click at [446, 235] on div at bounding box center [449, 235] width 15 height 15
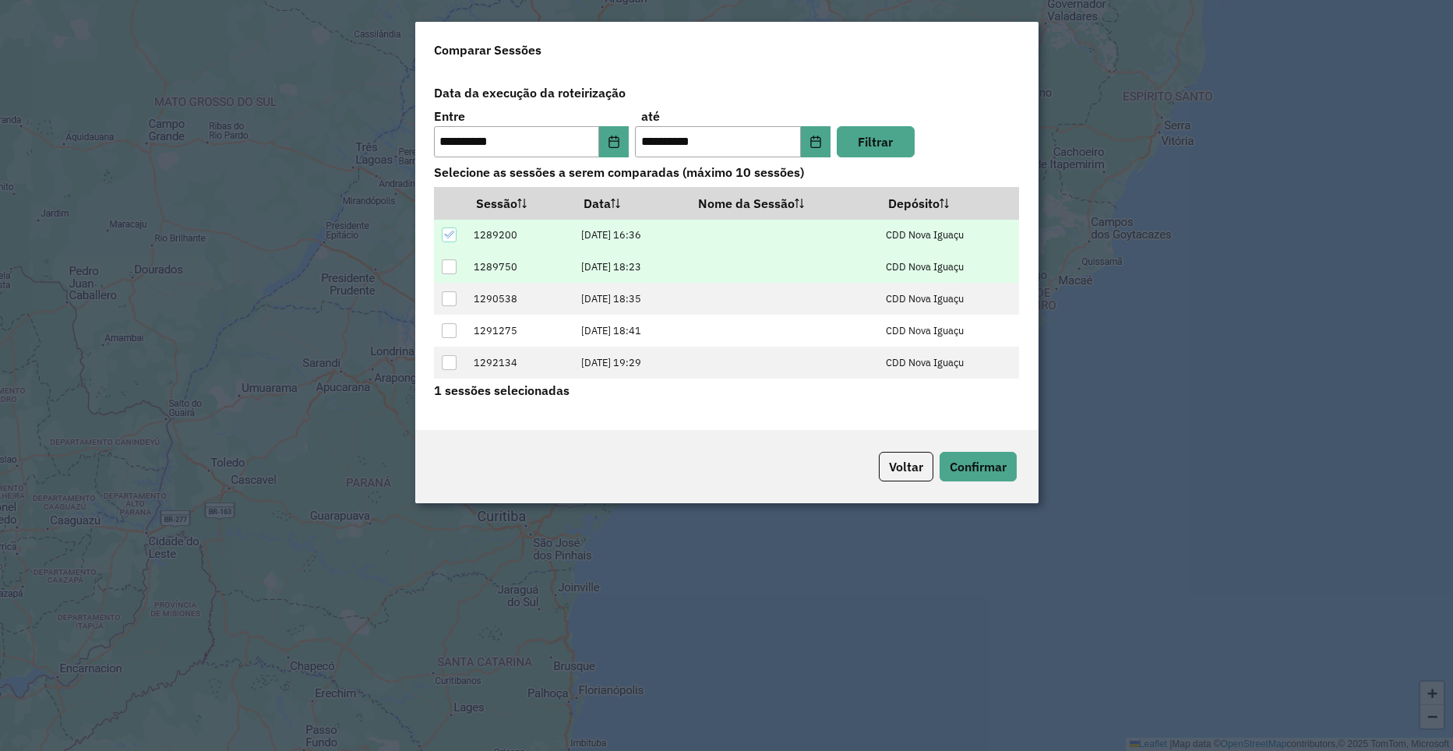
click at [454, 263] on div at bounding box center [449, 266] width 15 height 15
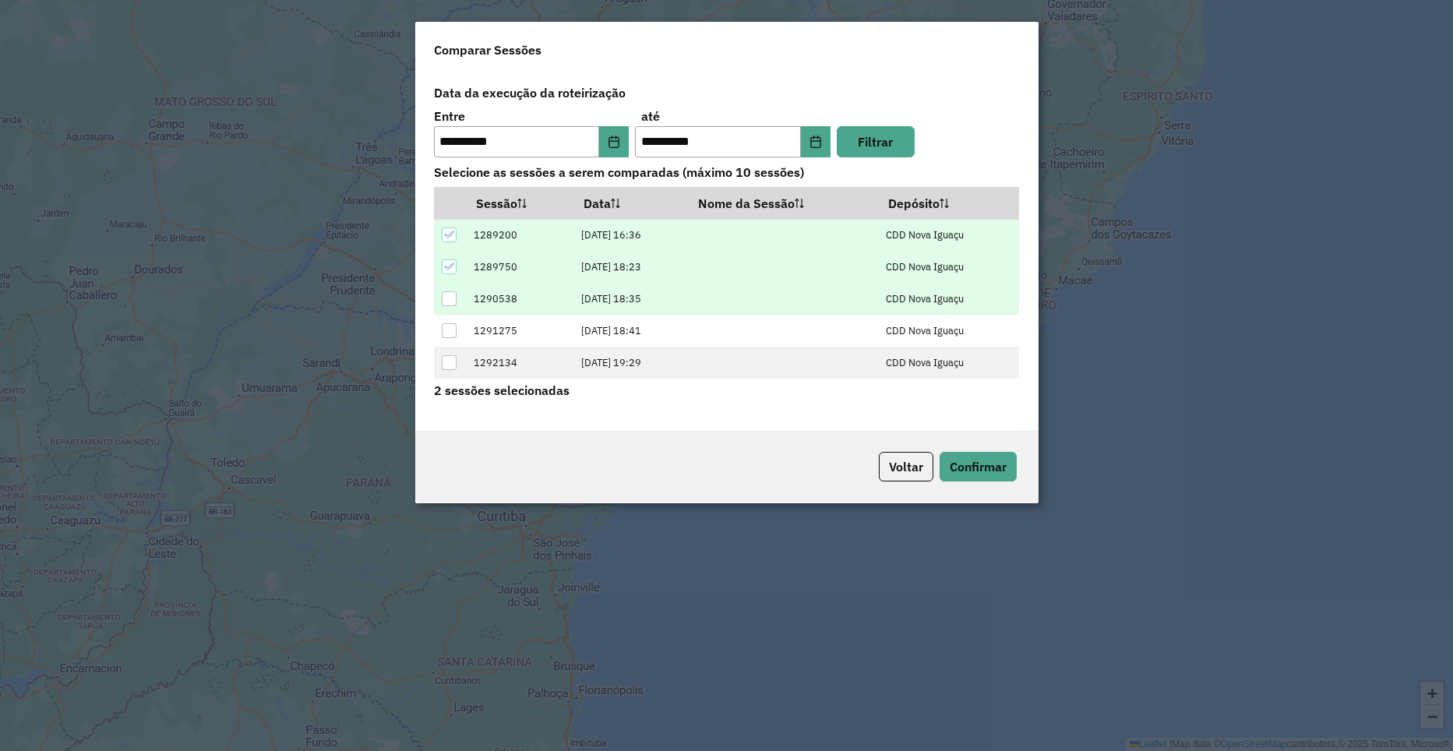
click at [451, 296] on div at bounding box center [449, 298] width 15 height 15
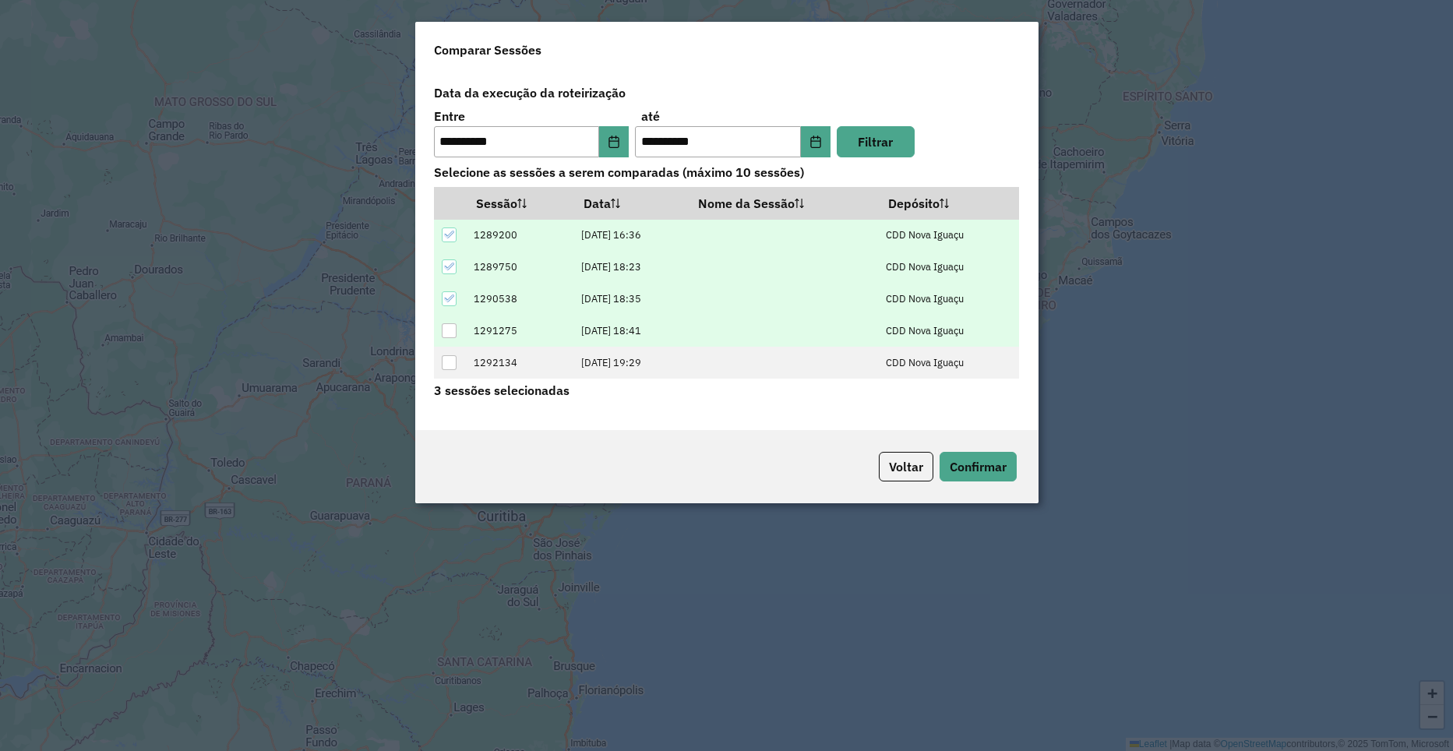
click at [448, 327] on div at bounding box center [449, 330] width 15 height 15
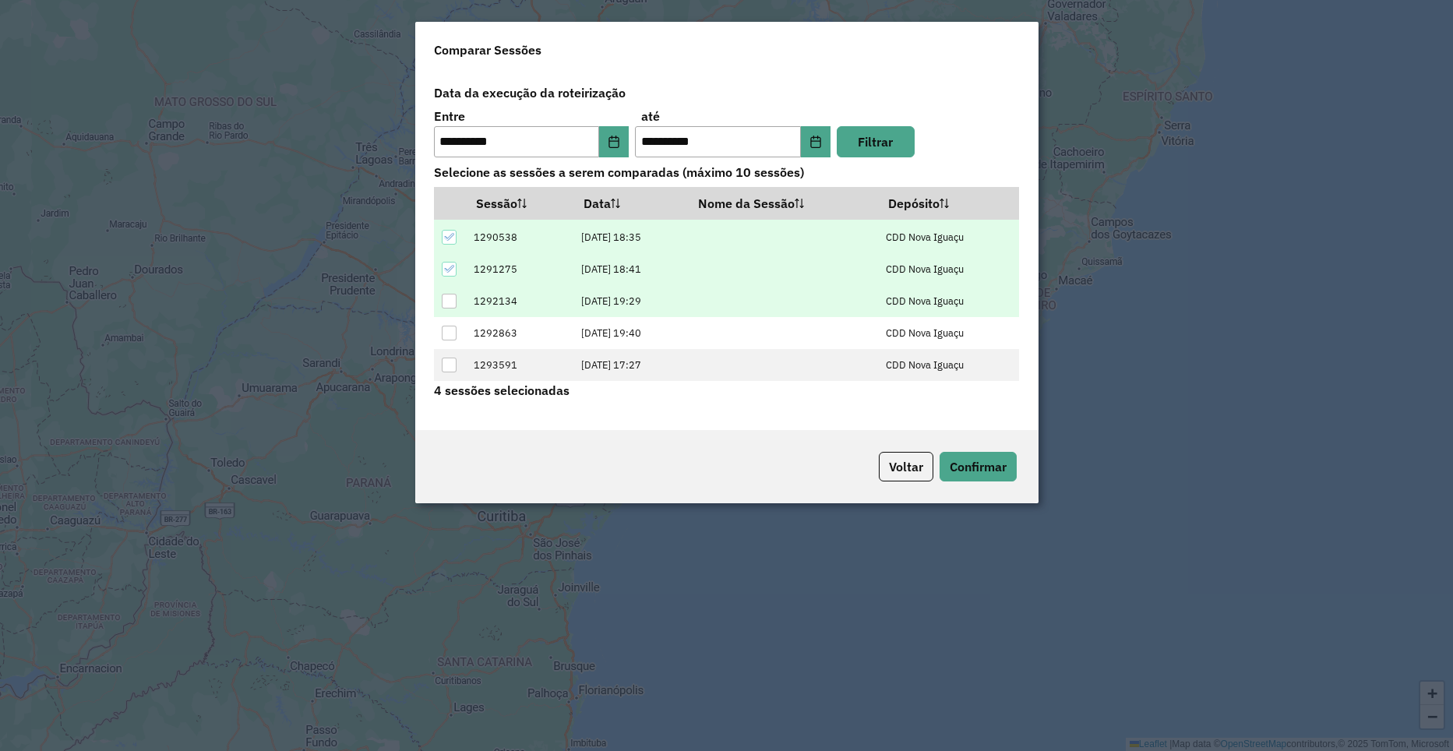
click at [450, 305] on div at bounding box center [449, 301] width 15 height 15
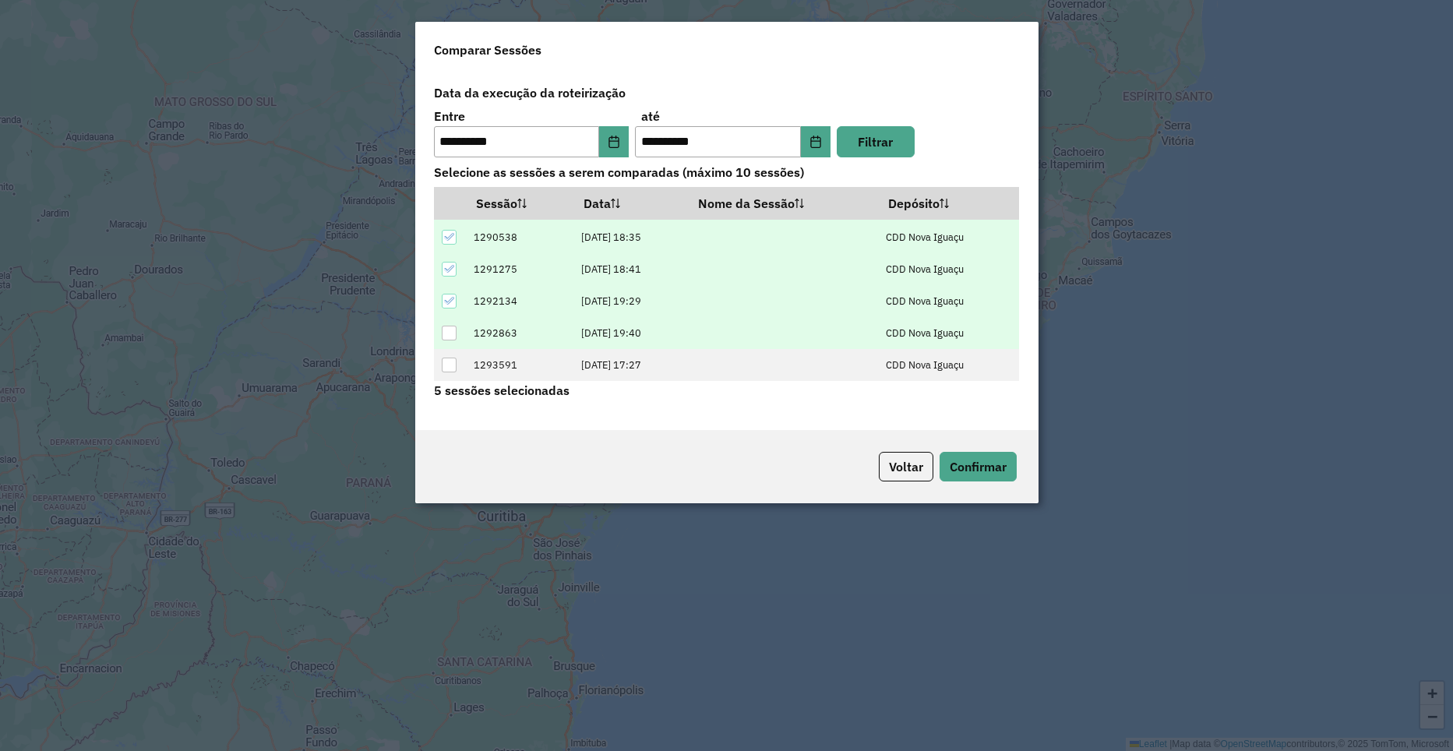
click at [455, 330] on div at bounding box center [449, 333] width 15 height 15
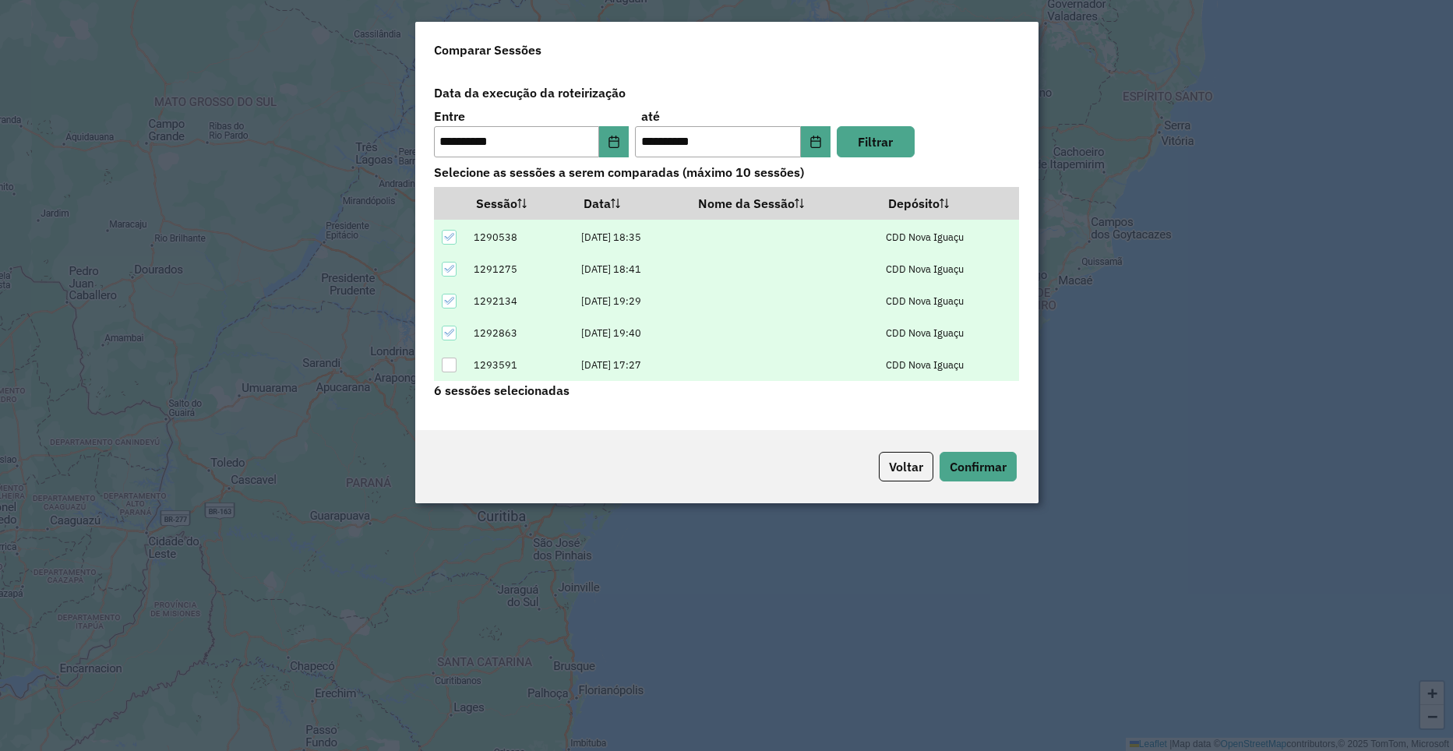
click at [450, 367] on div at bounding box center [449, 365] width 15 height 15
click at [981, 467] on button "Confirmar" at bounding box center [978, 467] width 77 height 30
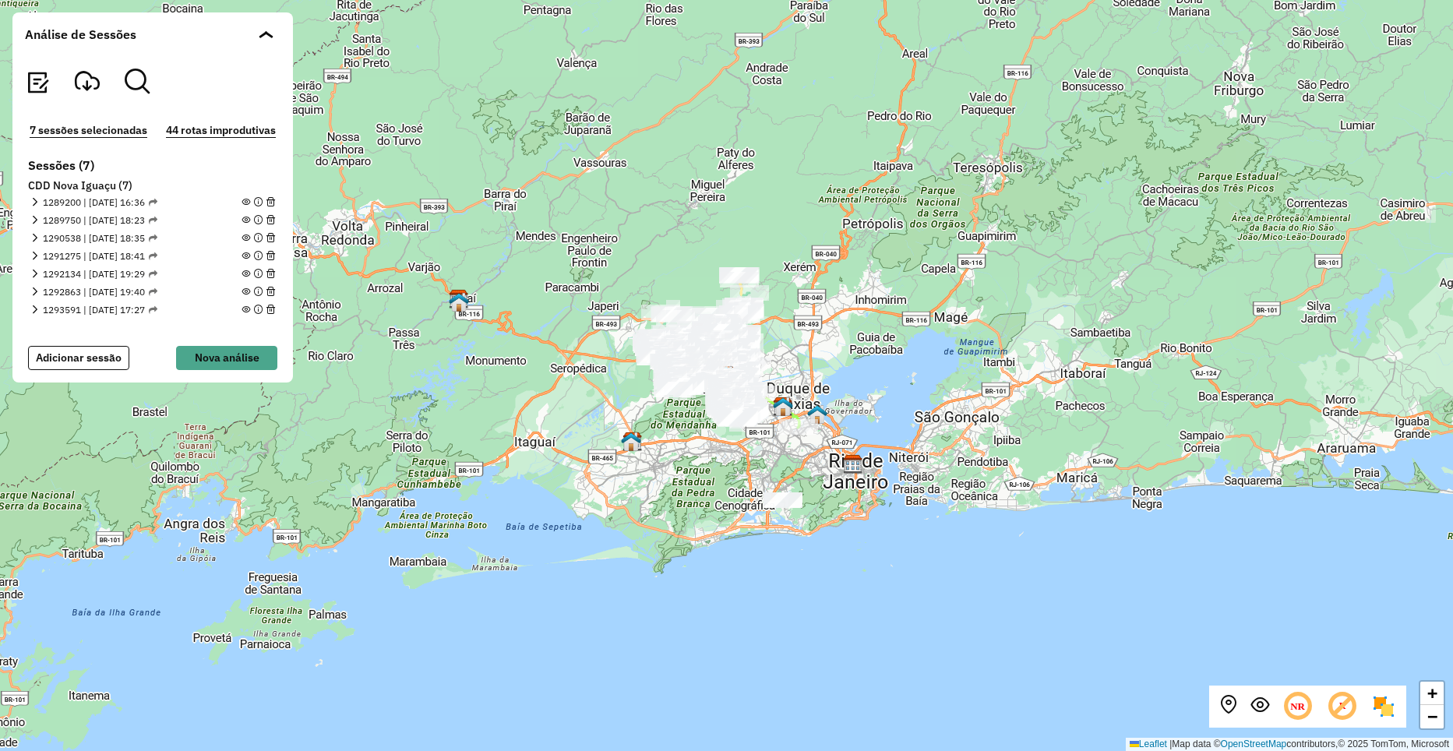
click at [90, 73] on em at bounding box center [87, 81] width 25 height 25
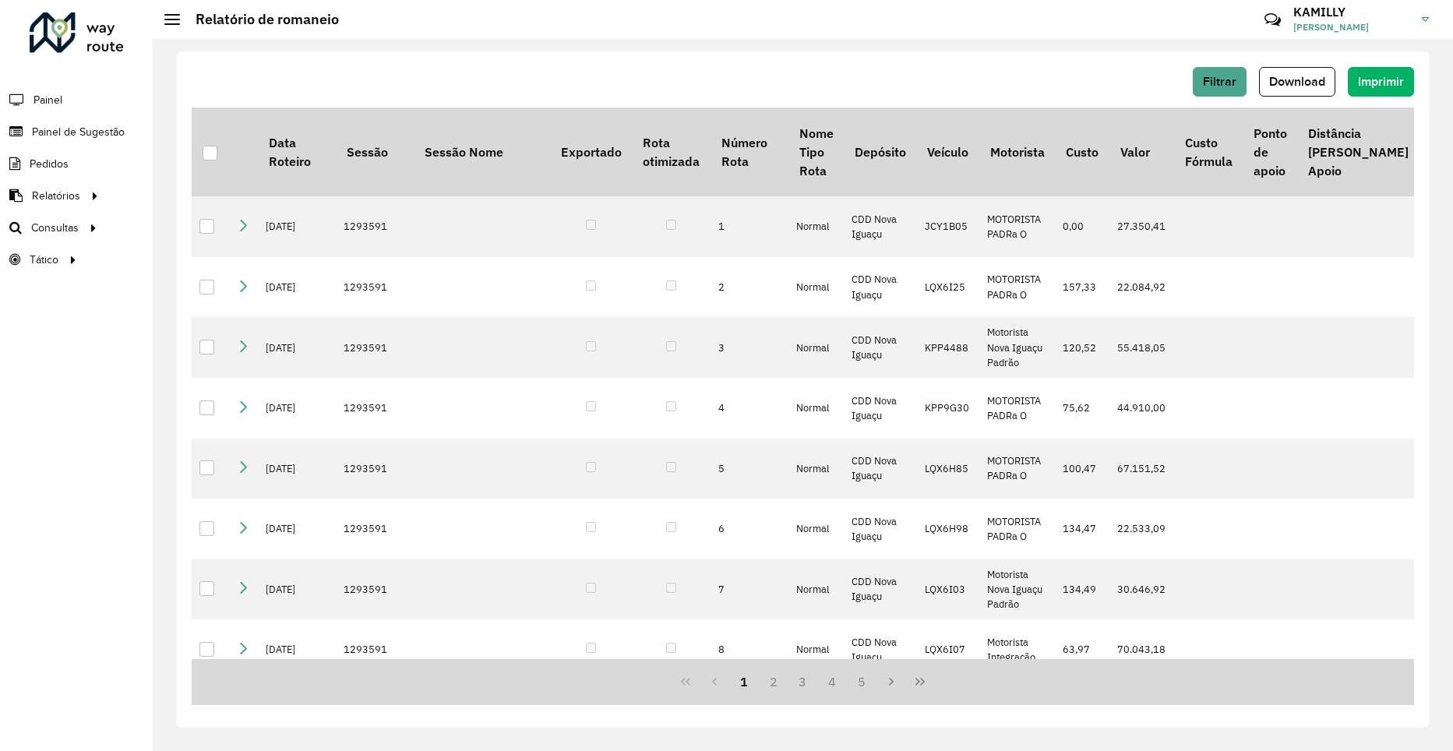
click at [1323, 82] on span "Download" at bounding box center [1297, 81] width 56 height 13
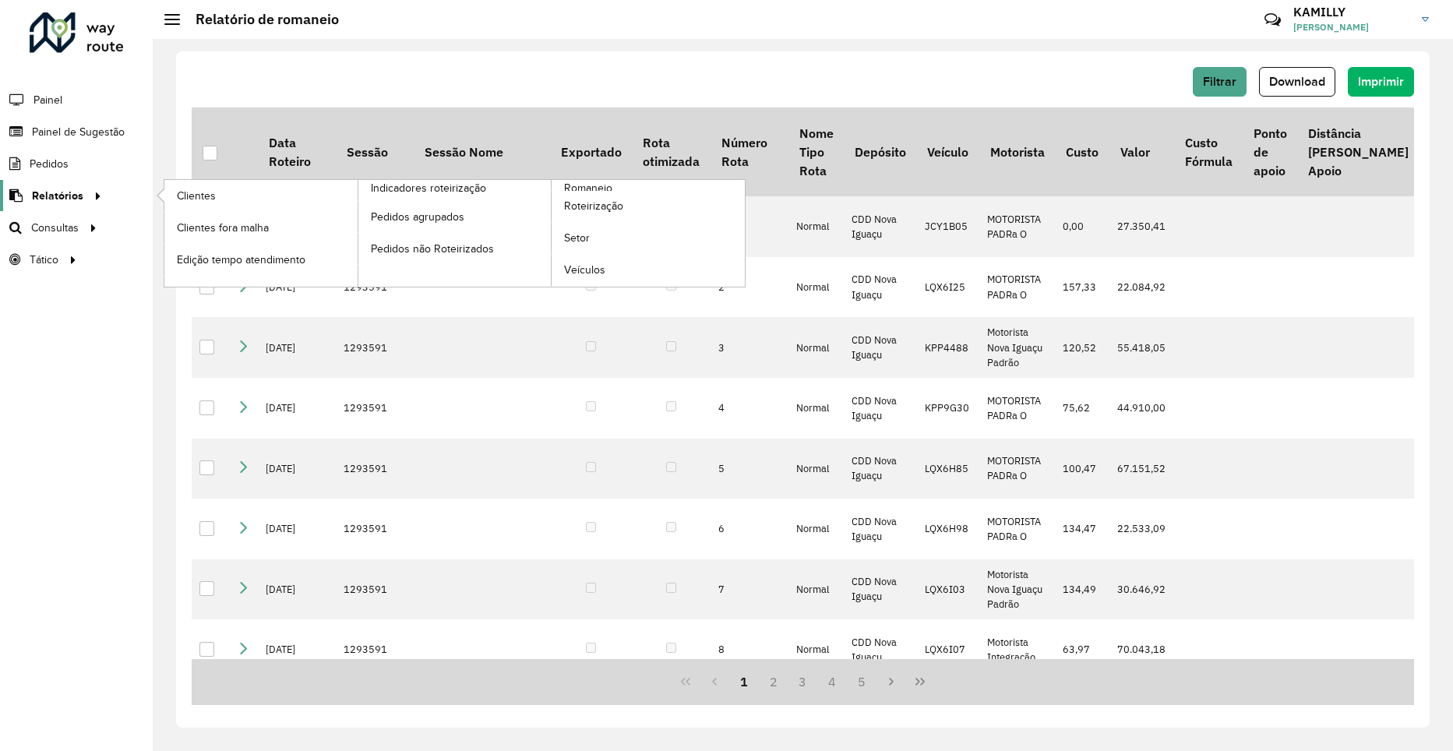
click at [41, 203] on span "Relatórios" at bounding box center [57, 196] width 51 height 16
click at [573, 188] on span "Romaneio" at bounding box center [589, 188] width 51 height 16
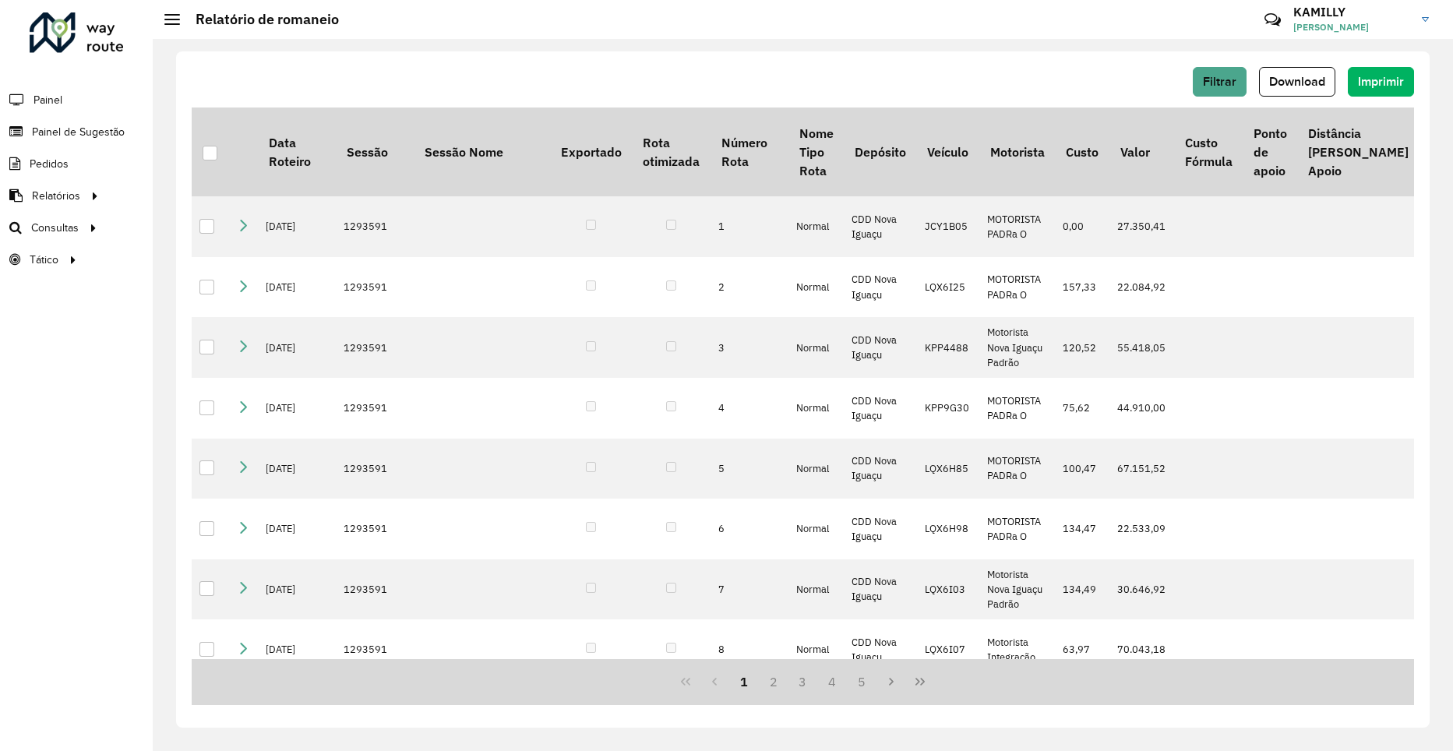
click at [69, 100] on li "Painel" at bounding box center [76, 99] width 153 height 33
click at [51, 94] on span "Painel" at bounding box center [50, 100] width 32 height 16
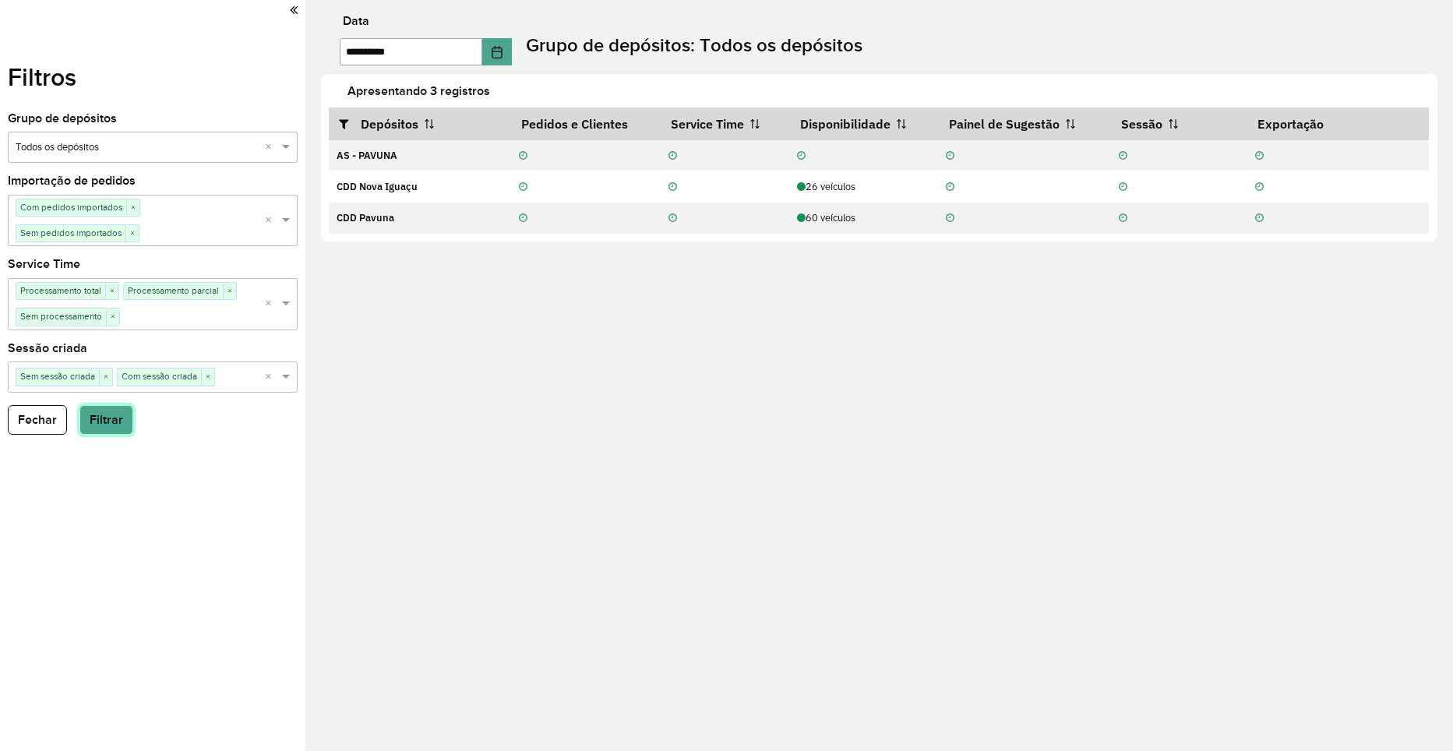
click at [120, 418] on button "Filtrar" at bounding box center [106, 420] width 54 height 30
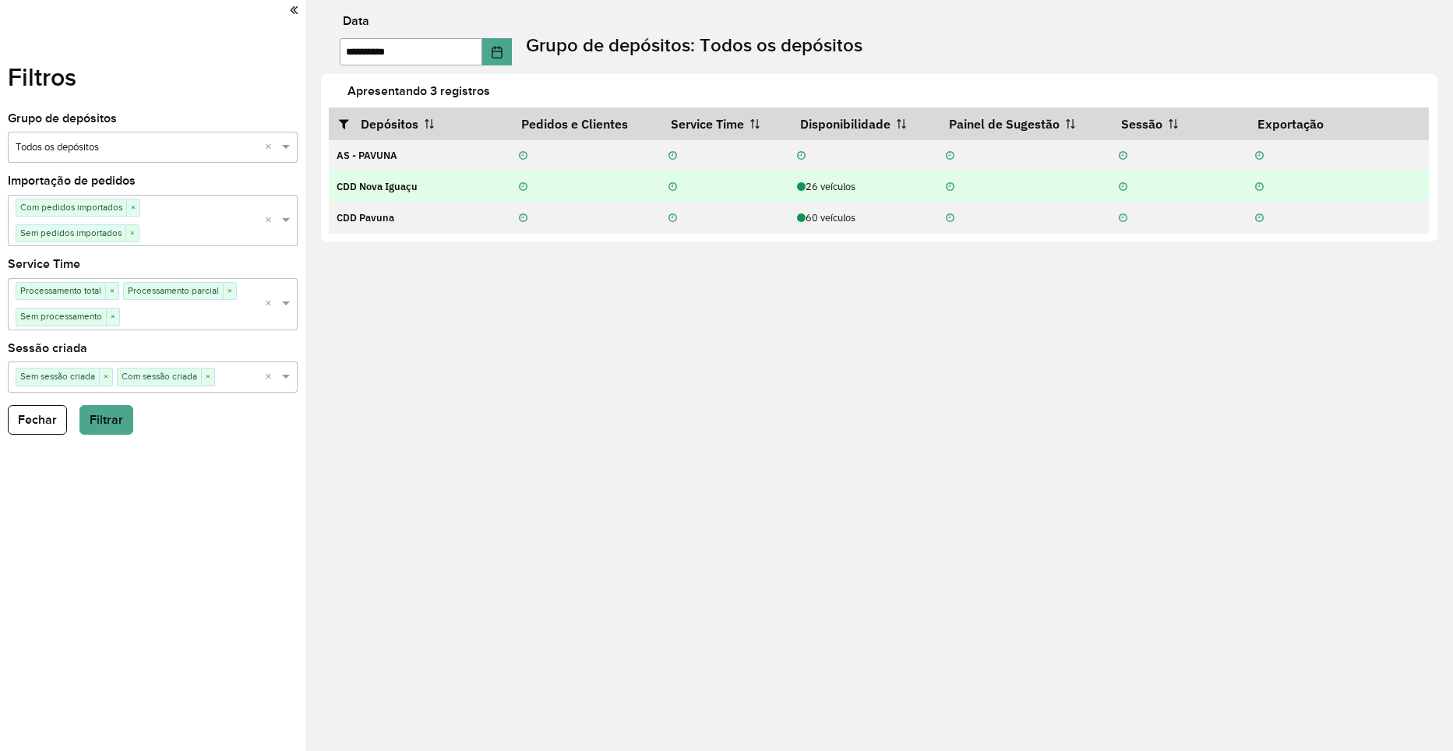
click at [413, 190] on strong "CDD Nova Iguaçu" at bounding box center [377, 186] width 81 height 13
click at [459, 179] on td "CDD Nova Iguaçu" at bounding box center [420, 186] width 182 height 31
click at [876, 185] on div "26 veículos" at bounding box center [863, 186] width 132 height 15
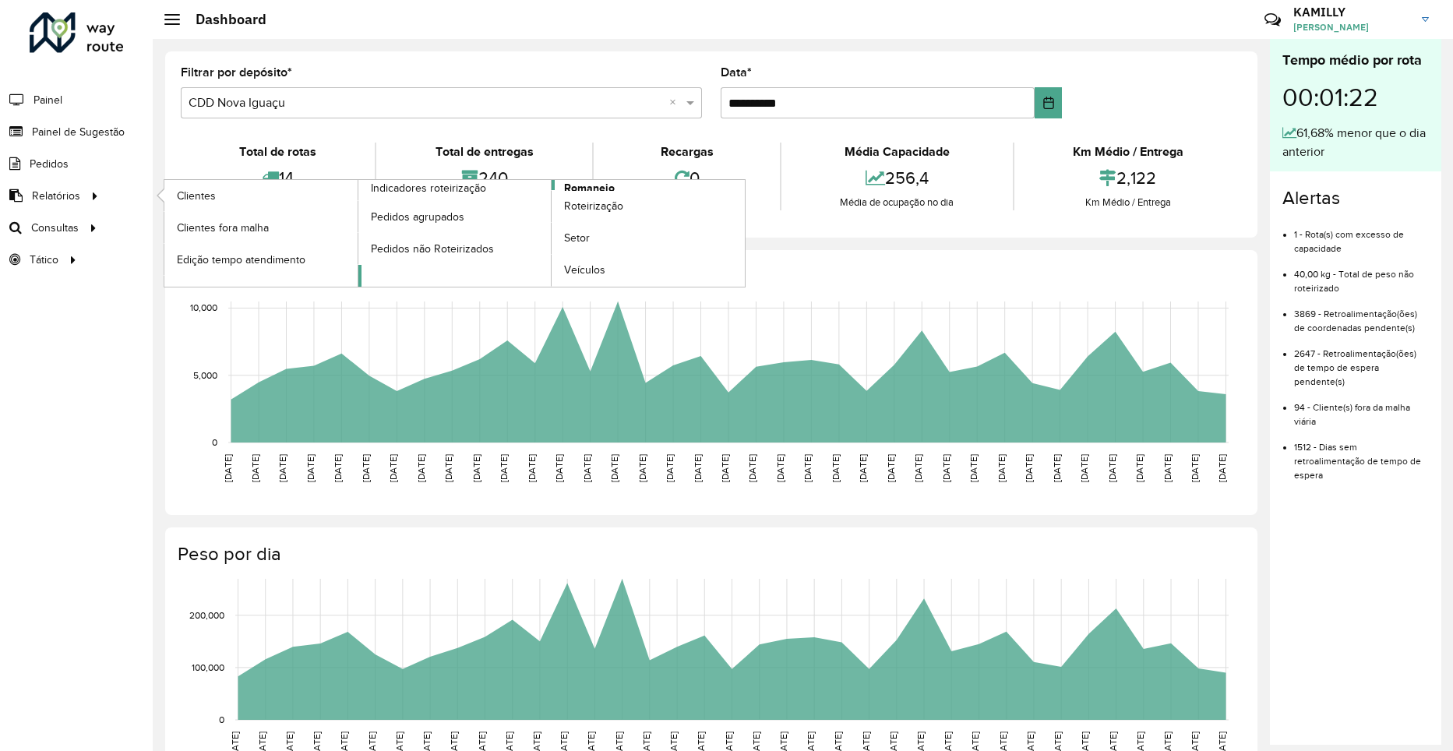
click at [584, 189] on span "Romaneio" at bounding box center [589, 188] width 51 height 16
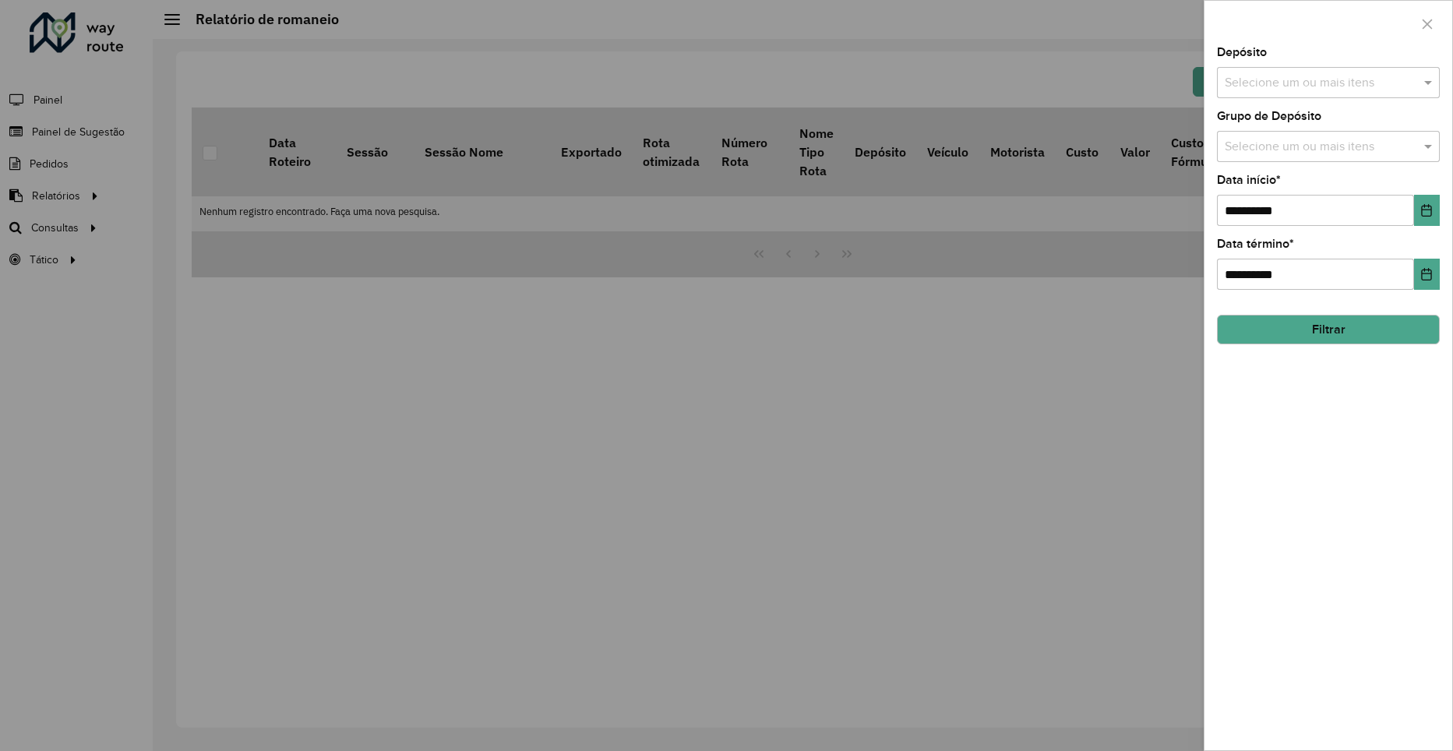
click at [1341, 83] on input "text" at bounding box center [1320, 83] width 199 height 19
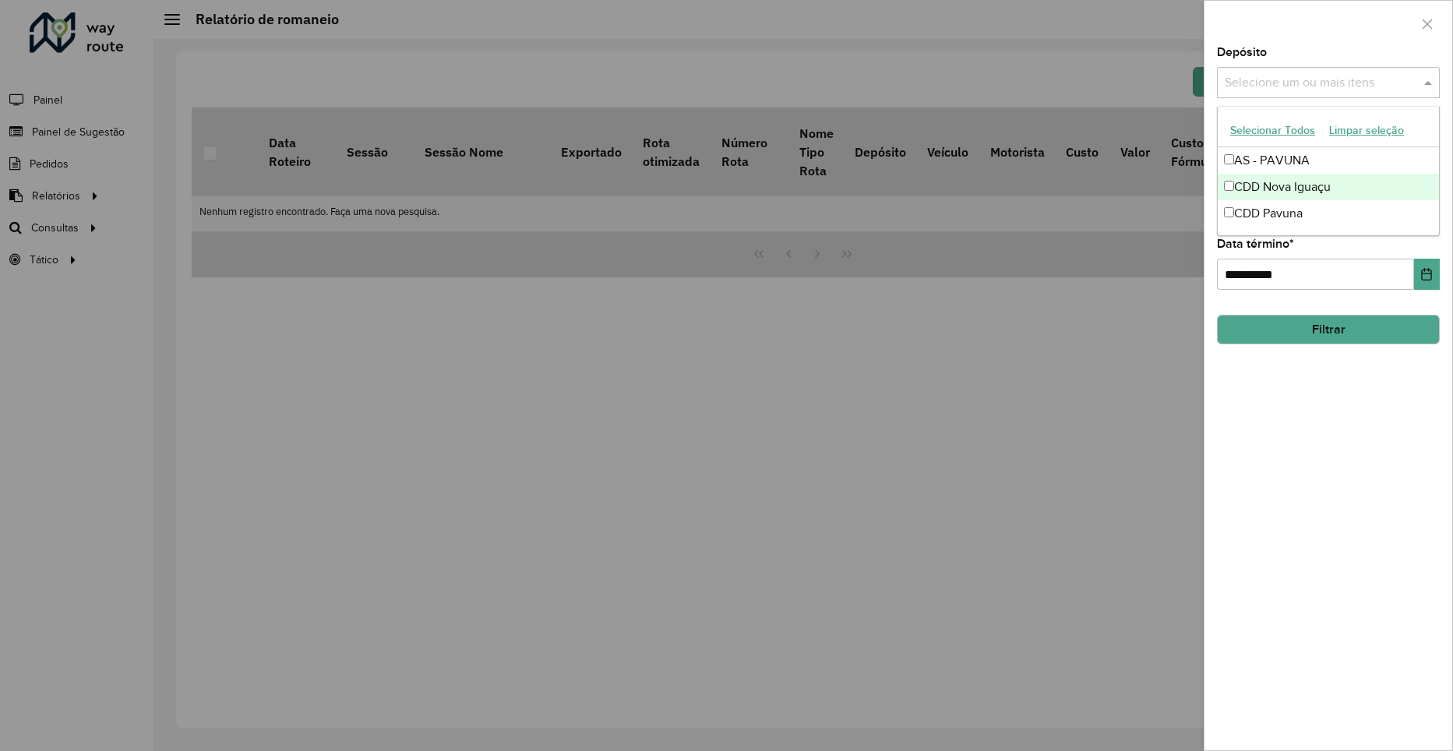
click at [1285, 195] on div "CDD Nova Iguaçu" at bounding box center [1328, 187] width 221 height 26
click at [1389, 34] on div at bounding box center [1329, 24] width 248 height 46
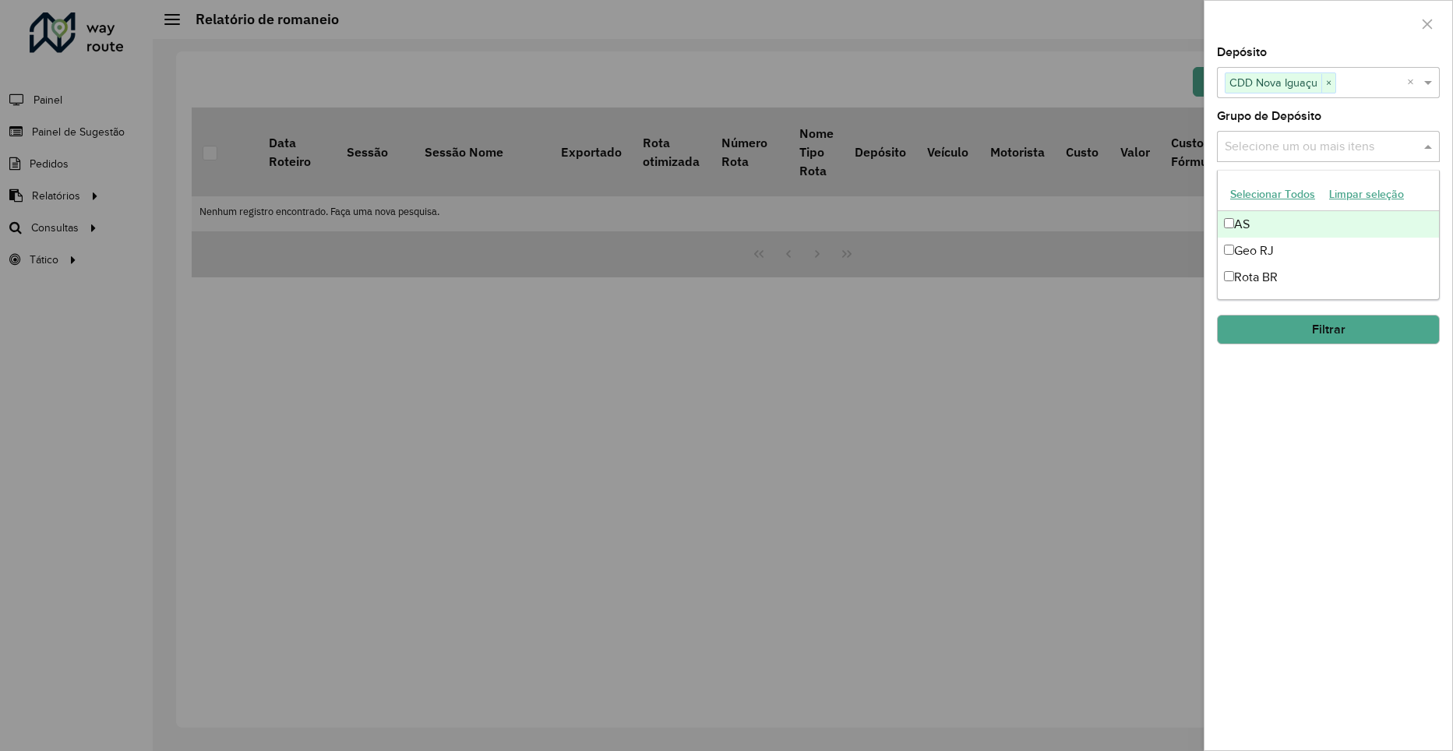
click at [1316, 149] on input "text" at bounding box center [1320, 147] width 199 height 19
click at [1278, 249] on div "Geo RJ" at bounding box center [1328, 251] width 221 height 26
click at [1357, 110] on div "**********" at bounding box center [1329, 399] width 248 height 704
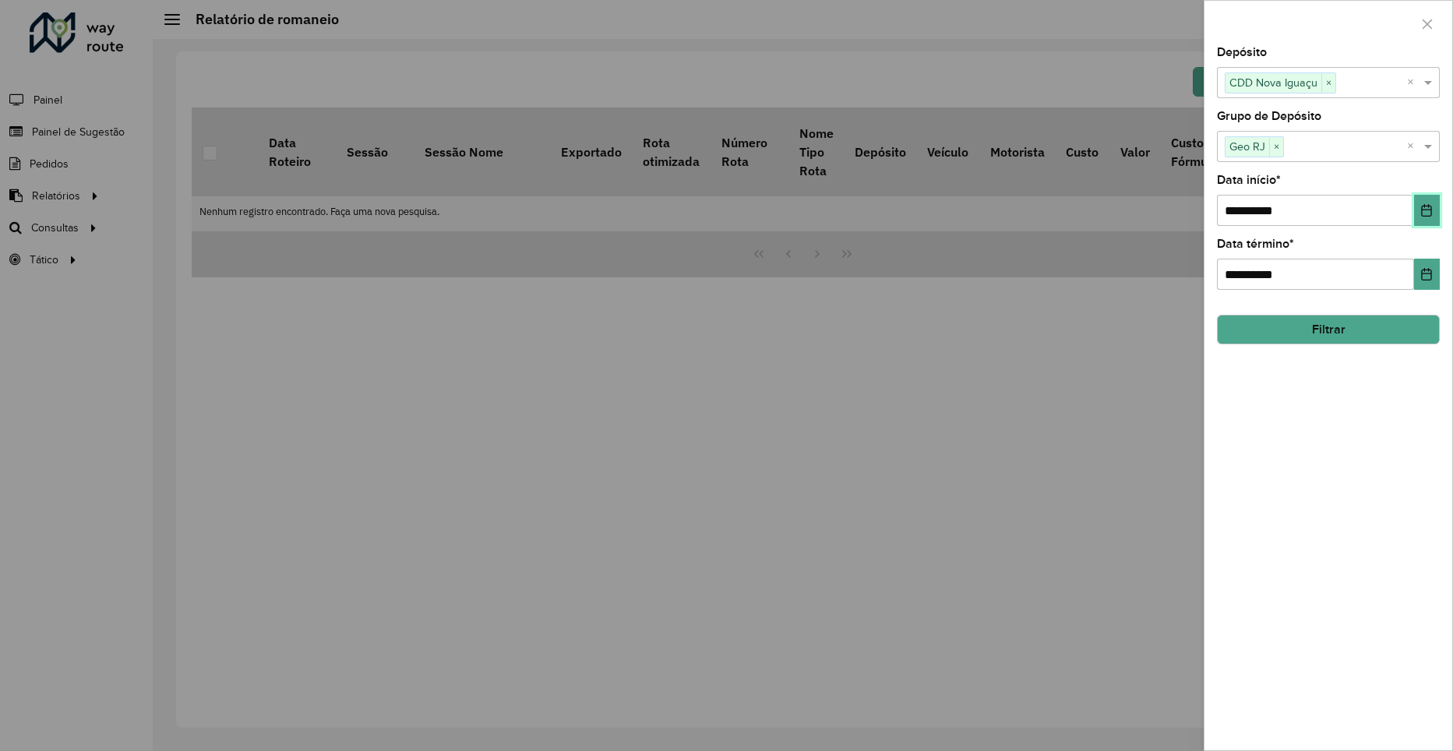
click at [1424, 204] on icon "Choose Date" at bounding box center [1427, 210] width 12 height 12
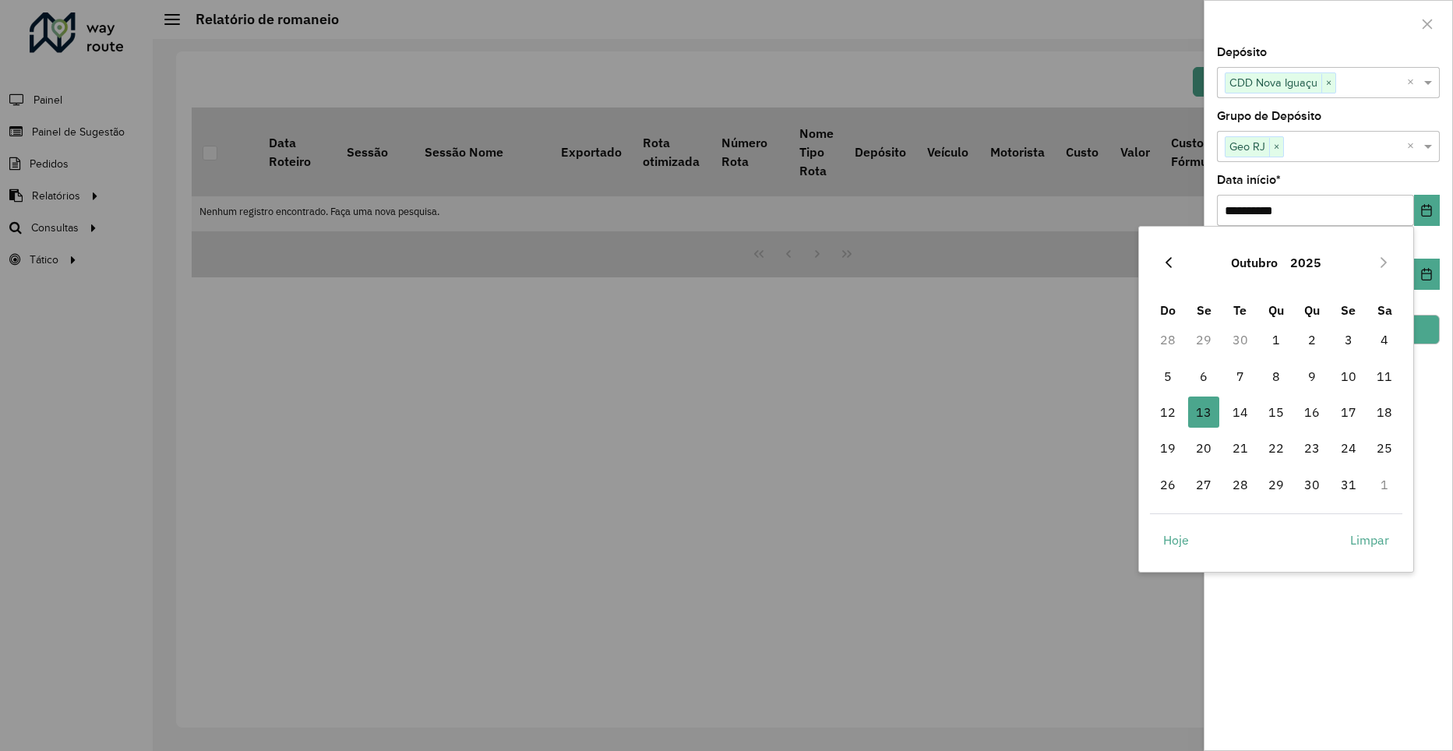
click at [1174, 263] on icon "Previous Month" at bounding box center [1169, 262] width 12 height 12
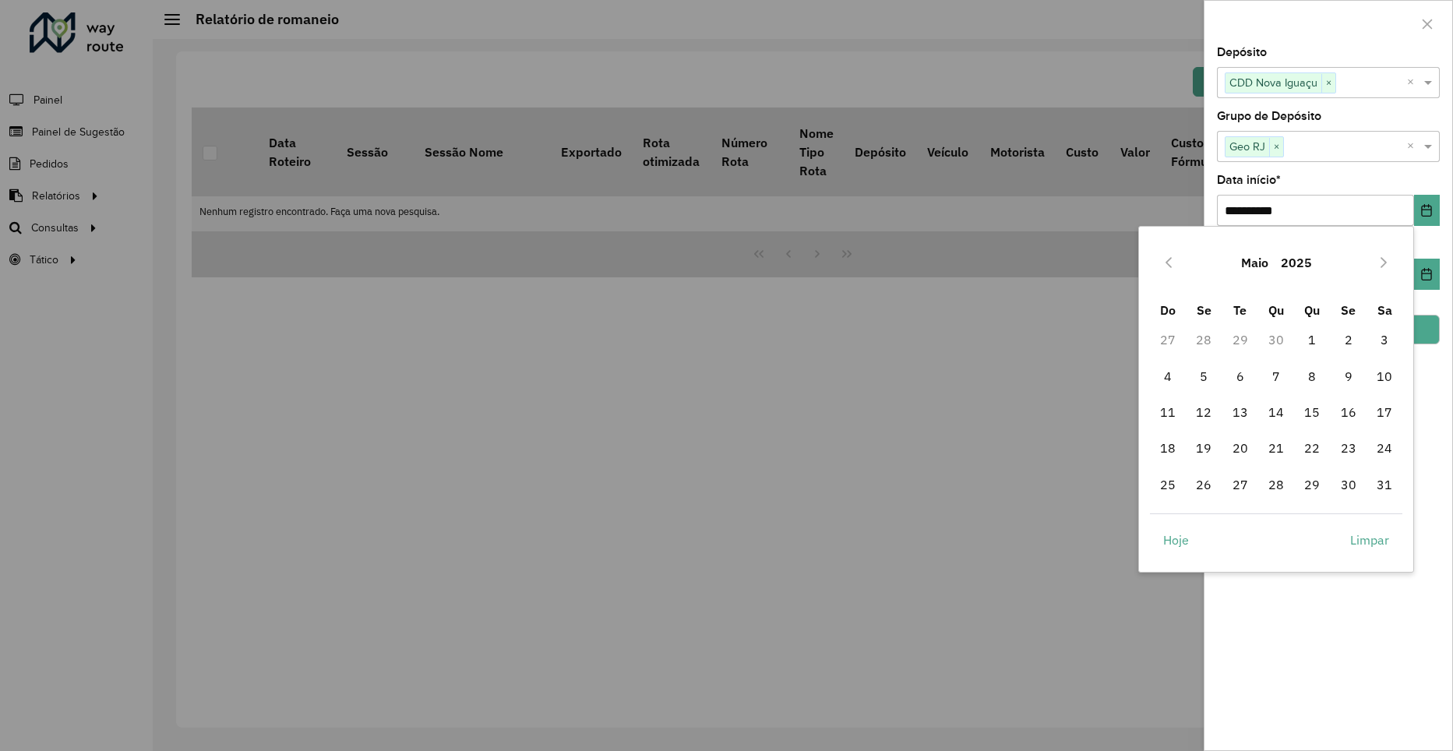
click at [1174, 263] on icon "Previous Month" at bounding box center [1169, 262] width 12 height 12
click at [1383, 259] on icon "Next Month" at bounding box center [1384, 262] width 6 height 11
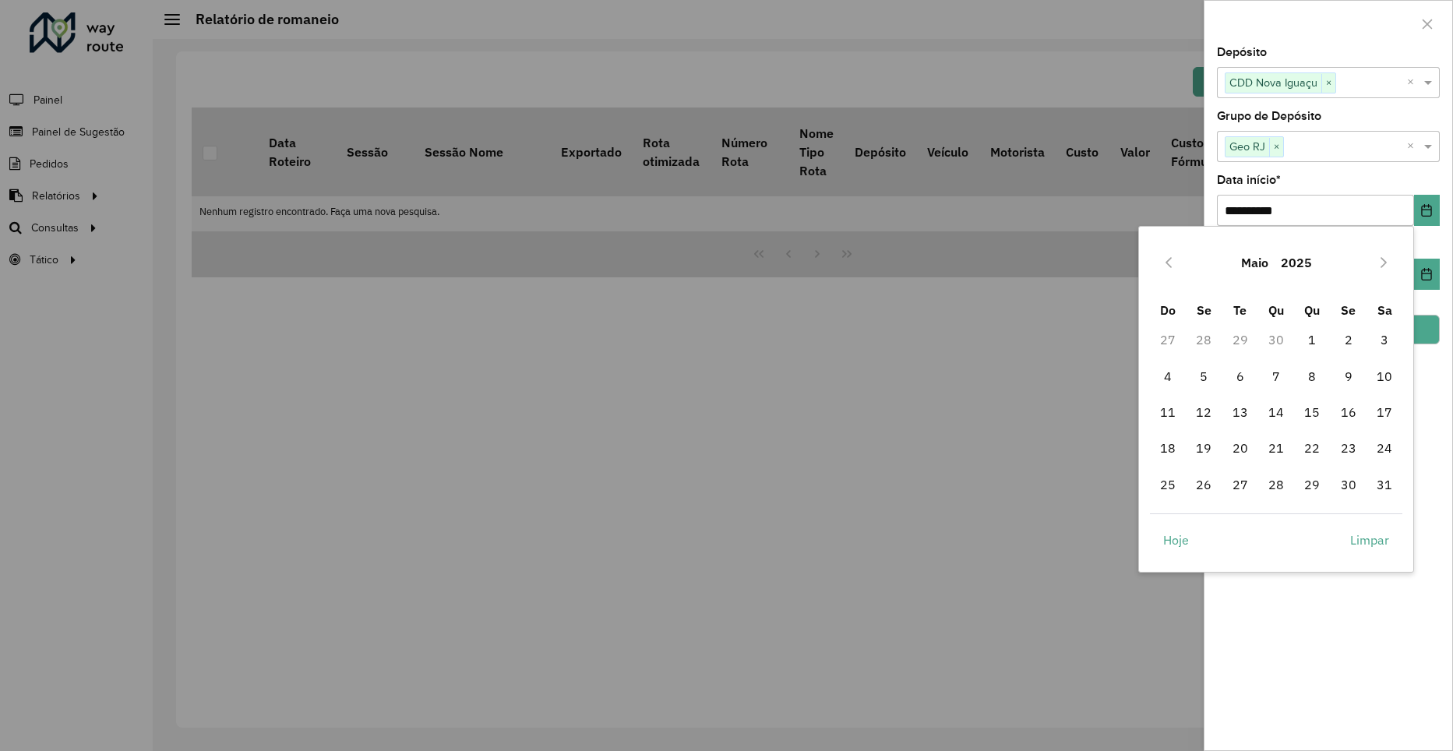
click at [1383, 259] on icon "Next Month" at bounding box center [1384, 262] width 6 height 11
click at [1175, 273] on button "Previous Month" at bounding box center [1168, 262] width 25 height 25
click at [1175, 272] on button "Previous Month" at bounding box center [1168, 262] width 25 height 25
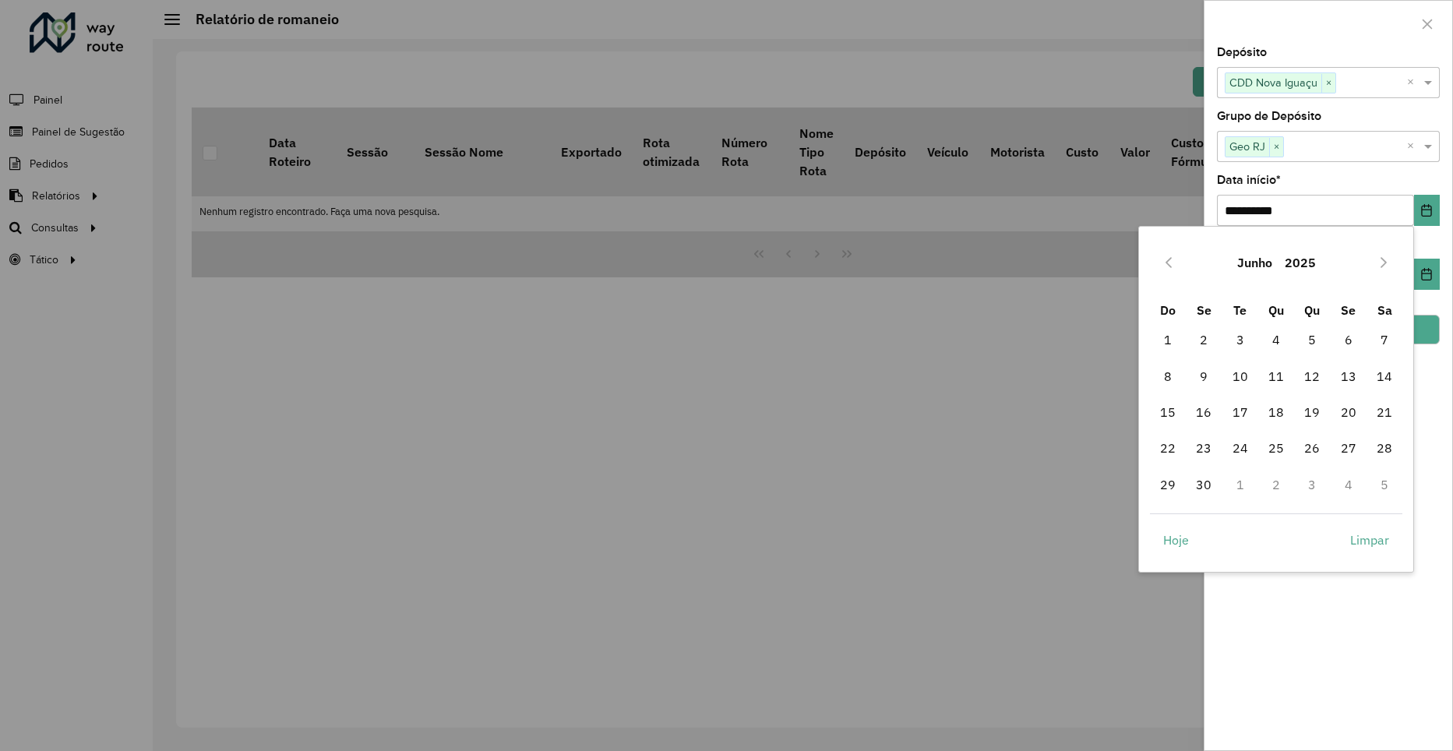
click at [1175, 272] on button "Previous Month" at bounding box center [1168, 262] width 25 height 25
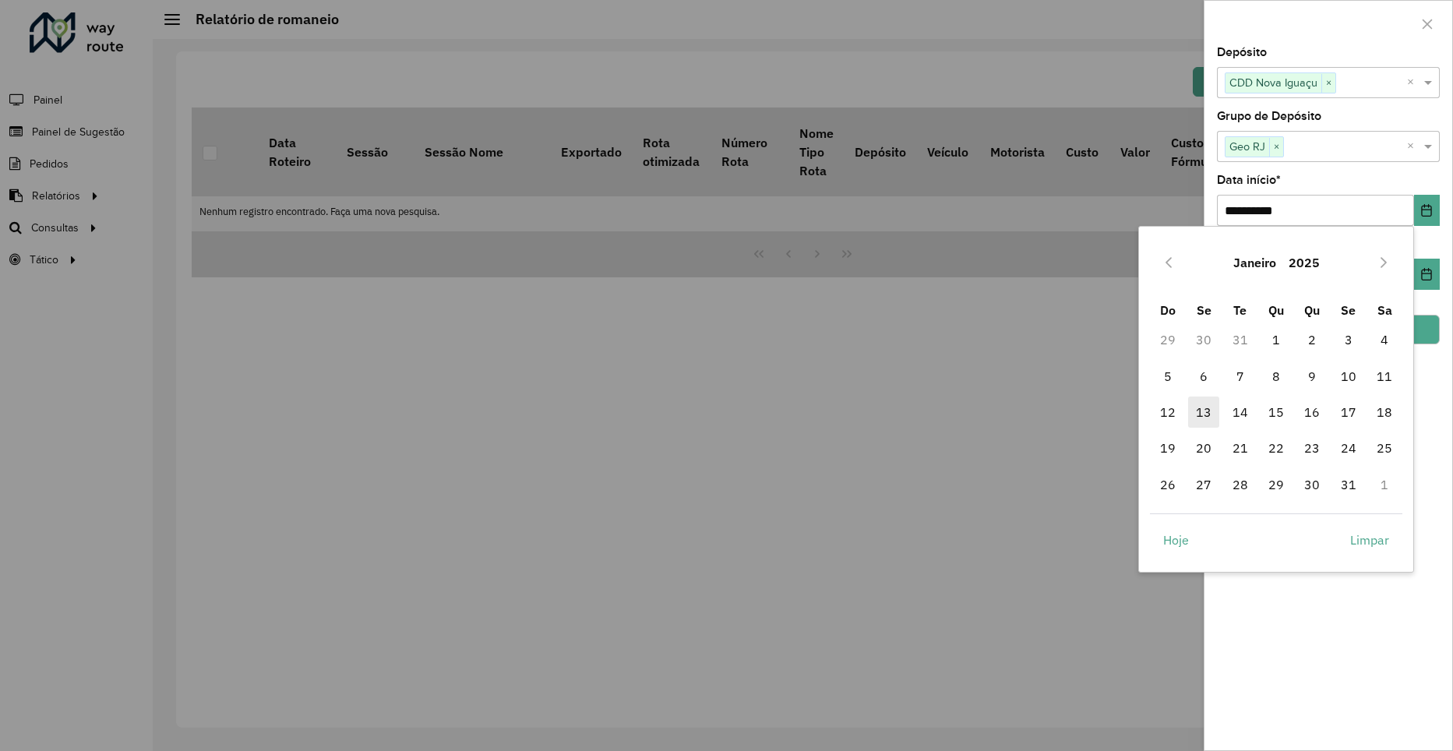
click at [1205, 418] on span "13" at bounding box center [1203, 412] width 31 height 31
type input "**********"
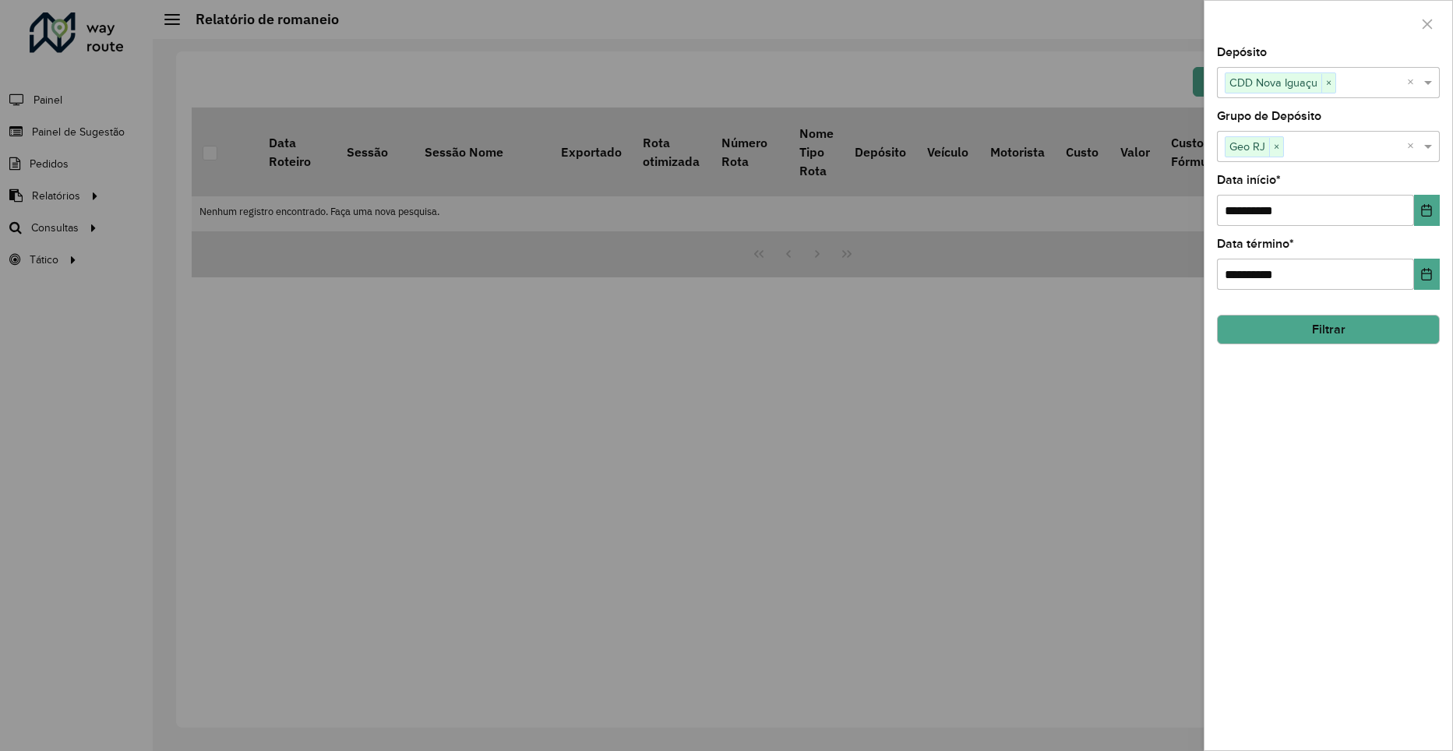
click at [1347, 331] on button "Filtrar" at bounding box center [1328, 330] width 223 height 30
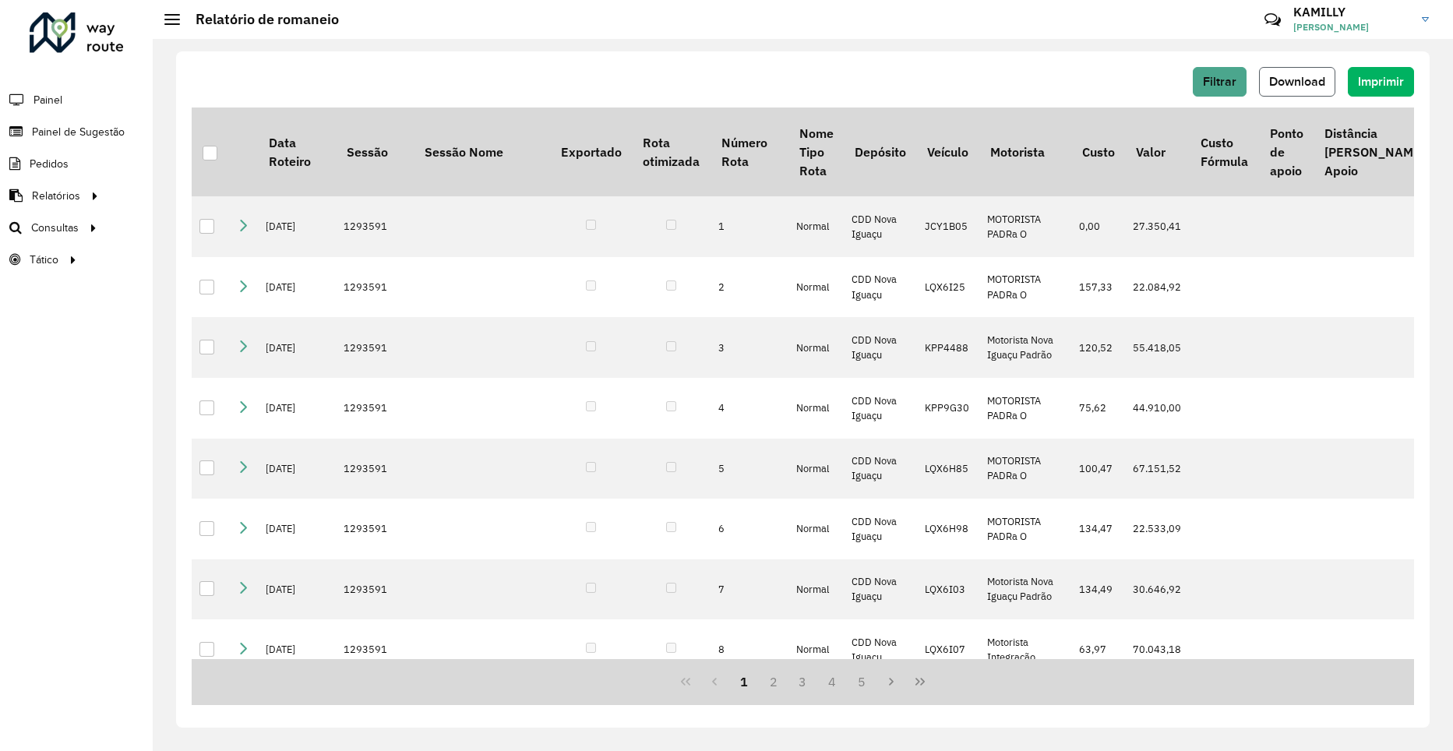
click at [1287, 75] on span "Download" at bounding box center [1297, 81] width 56 height 13
click at [51, 97] on span "Painel" at bounding box center [50, 100] width 32 height 16
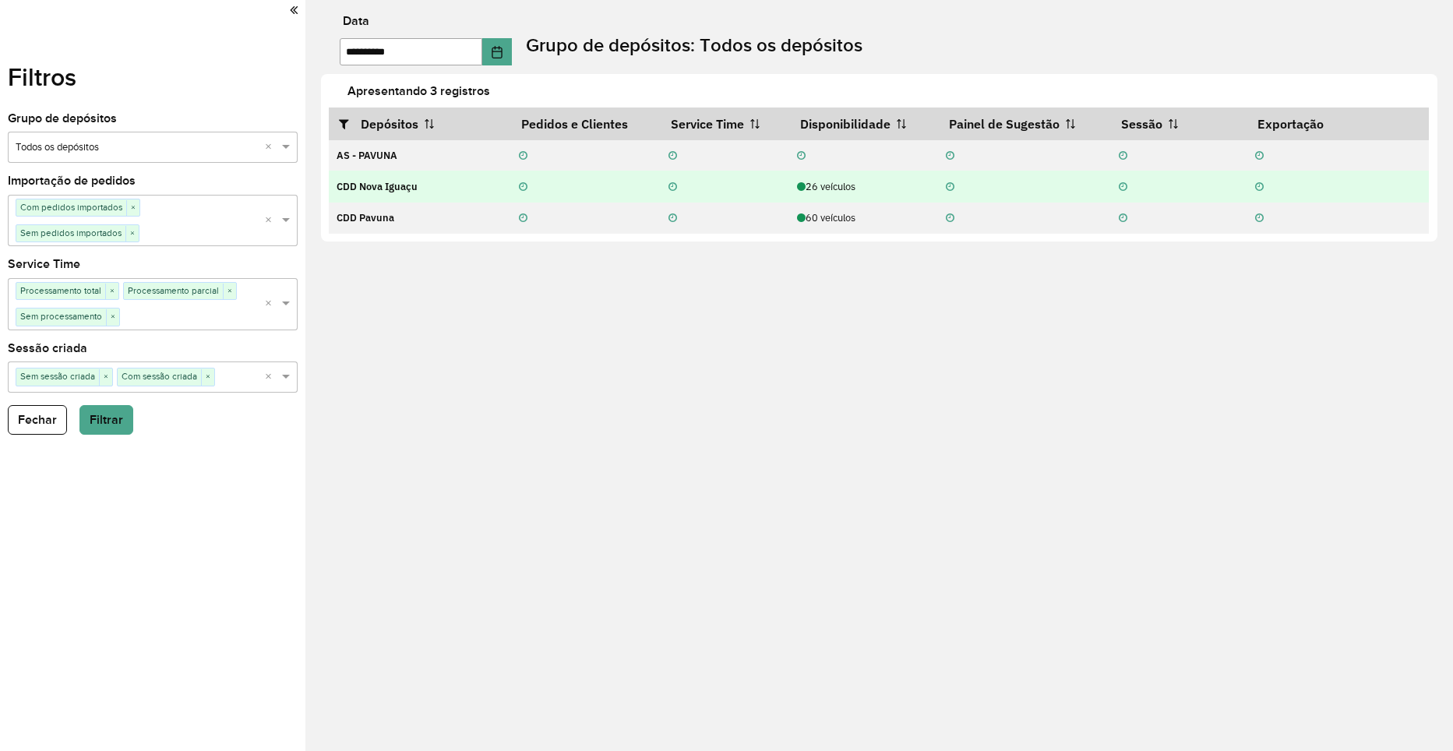
click at [894, 192] on div "26 veículos" at bounding box center [863, 186] width 132 height 15
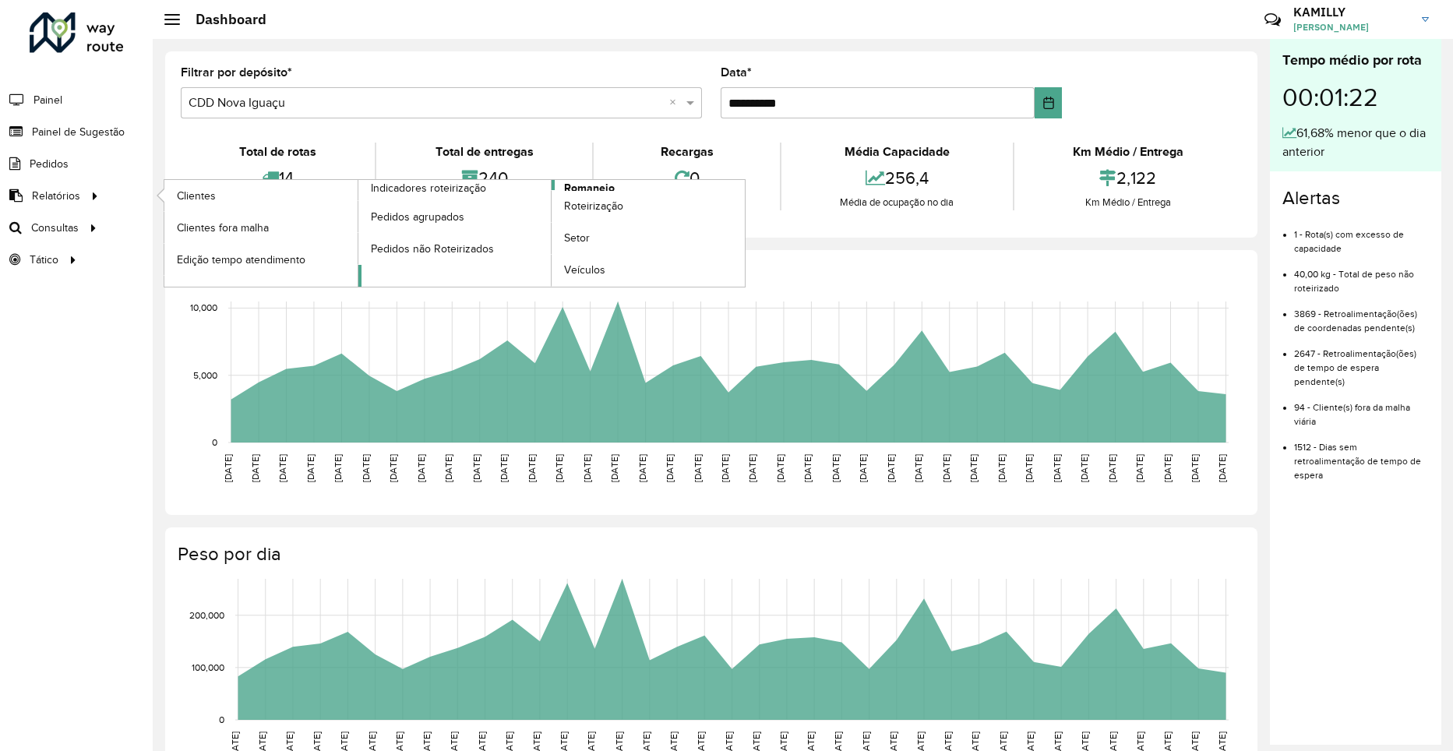
click at [568, 187] on span "Romaneio" at bounding box center [589, 188] width 51 height 16
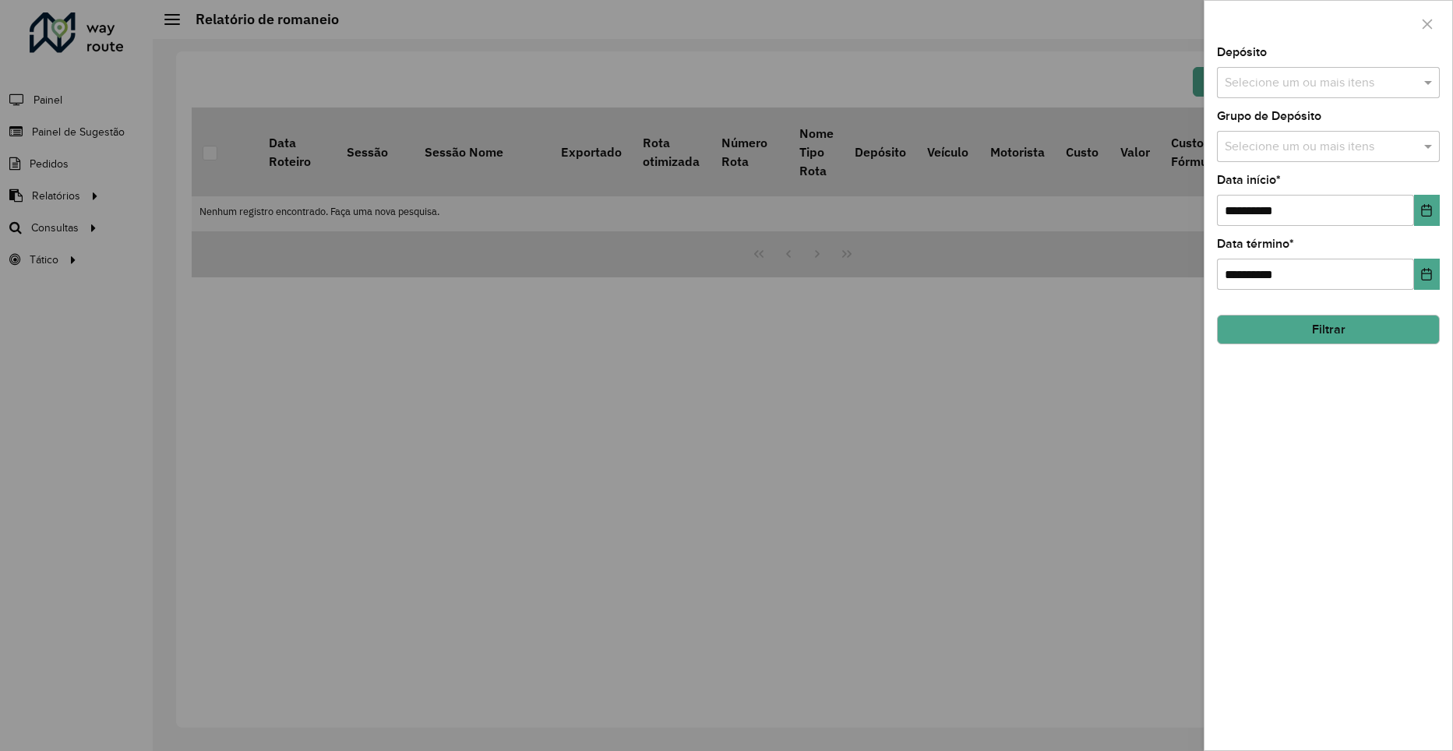
click at [1322, 66] on div "Depósito Selecione um ou mais itens" at bounding box center [1328, 72] width 223 height 51
click at [1315, 91] on input "text" at bounding box center [1320, 83] width 199 height 19
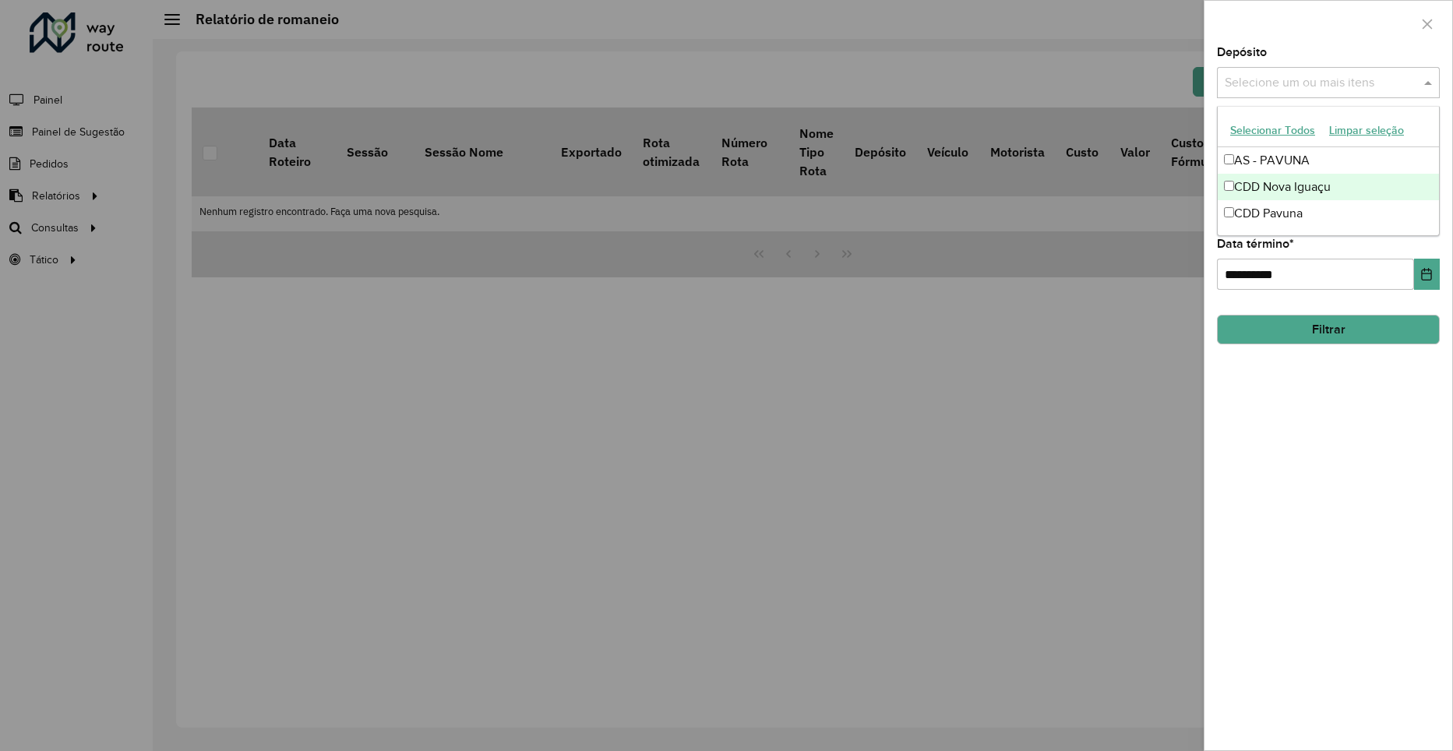
click at [1290, 180] on div "CDD Nova Iguaçu" at bounding box center [1328, 187] width 221 height 26
click at [1396, 31] on div at bounding box center [1329, 24] width 248 height 46
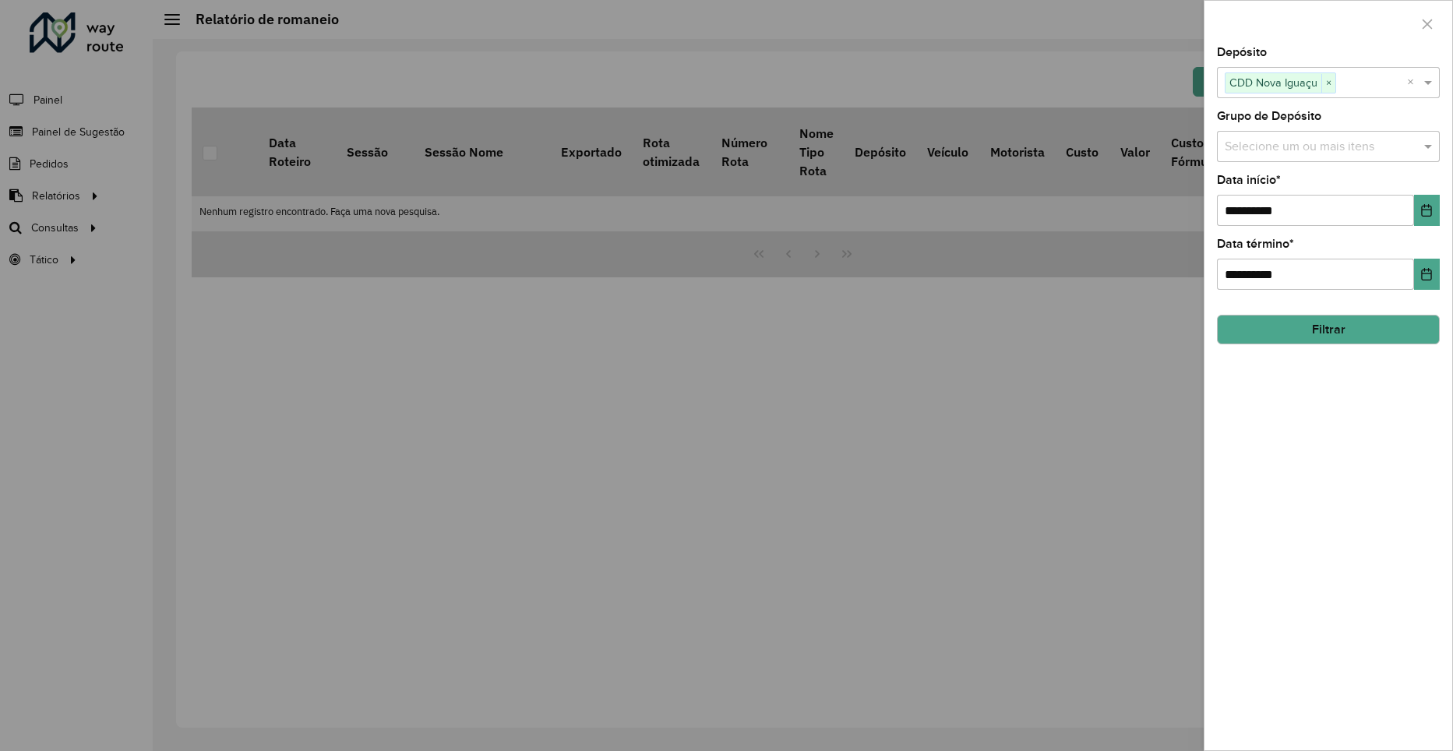
click at [1375, 162] on div "Selecione um ou mais itens" at bounding box center [1328, 146] width 223 height 31
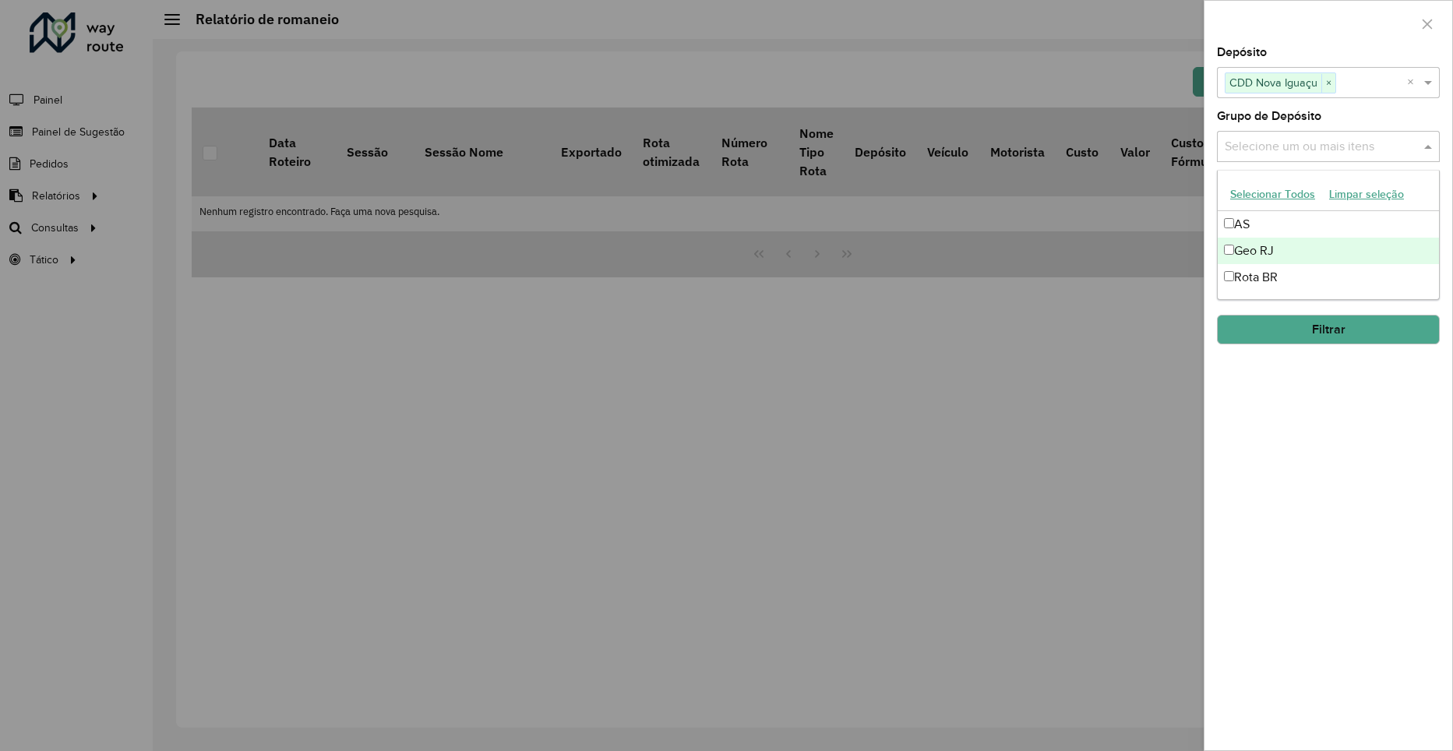
click at [1286, 246] on div "Geo RJ" at bounding box center [1328, 251] width 221 height 26
click at [1329, 26] on div at bounding box center [1329, 24] width 248 height 46
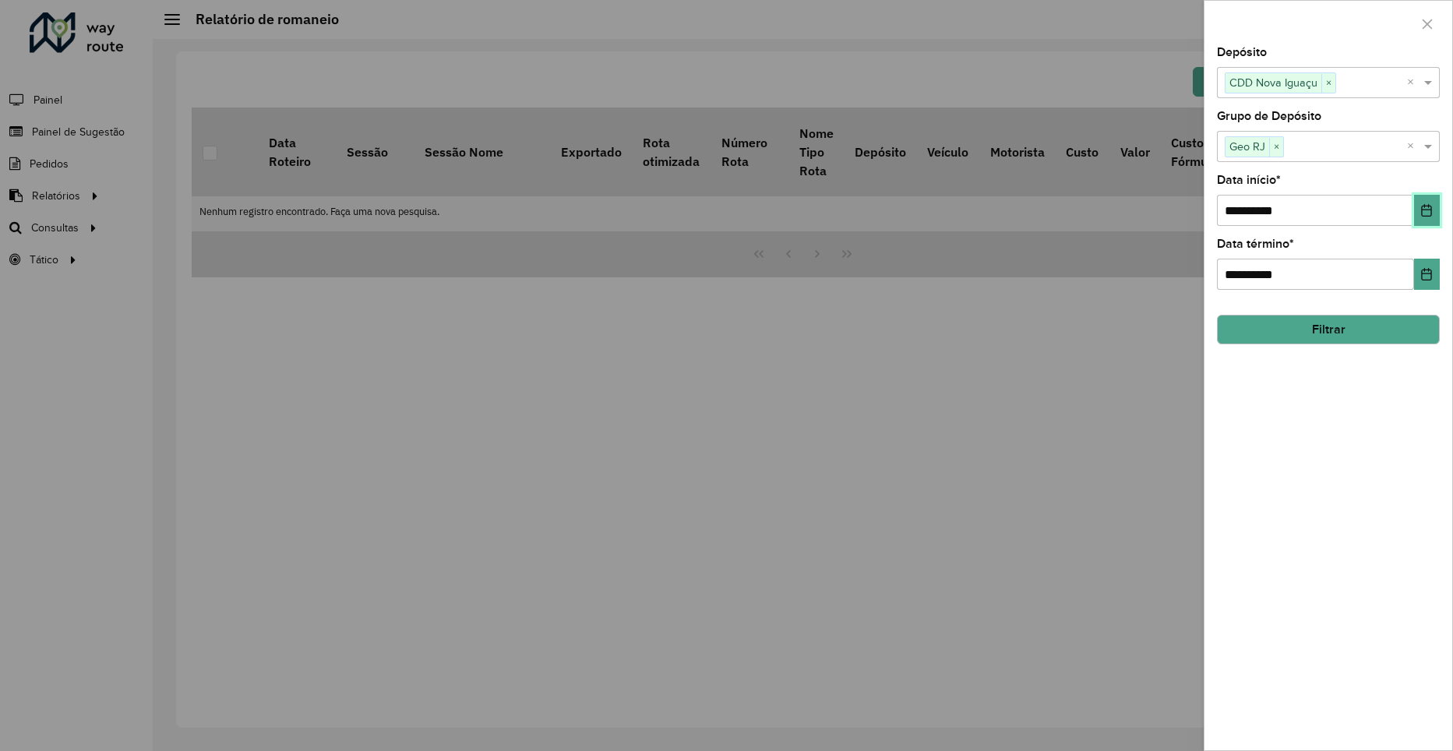
click at [1421, 201] on button "Choose Date" at bounding box center [1427, 210] width 26 height 31
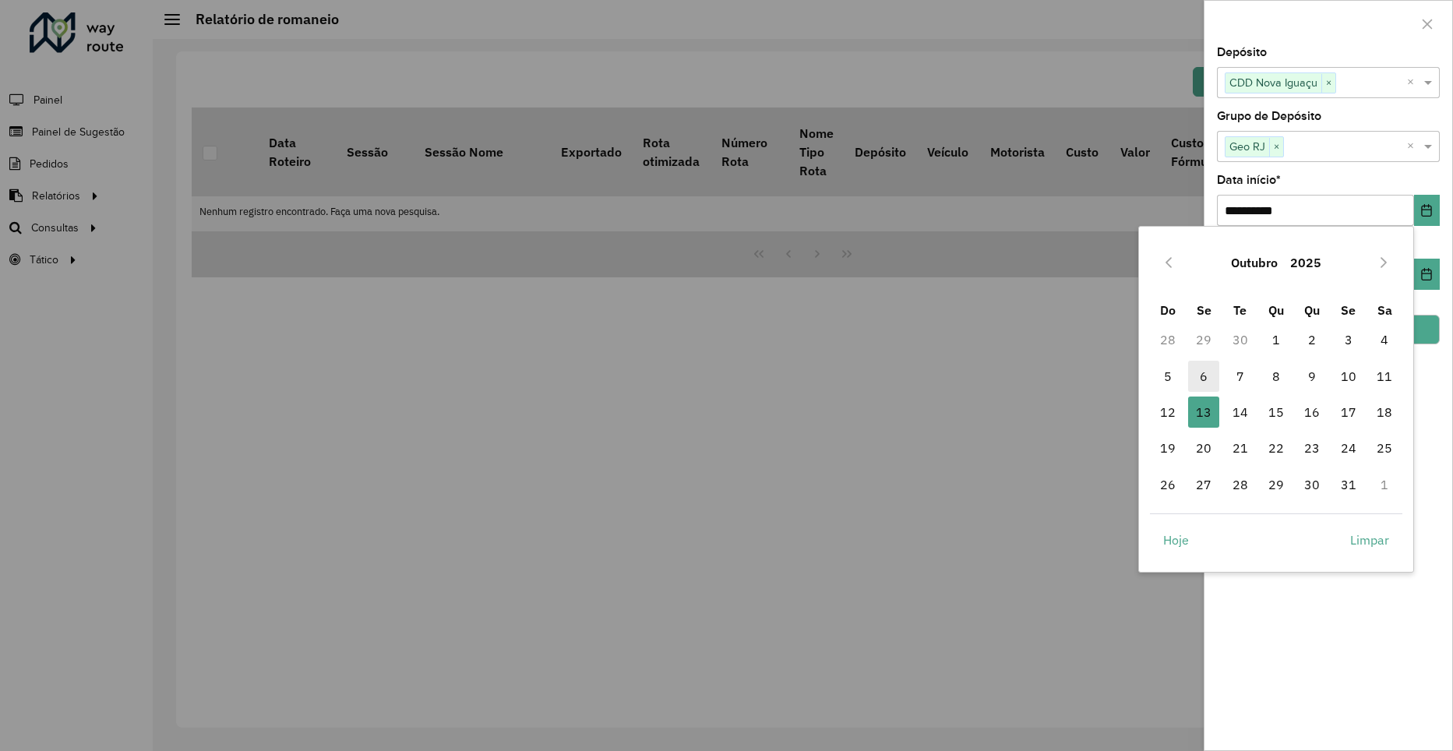
click at [1205, 376] on span "6" at bounding box center [1203, 376] width 31 height 31
type input "**********"
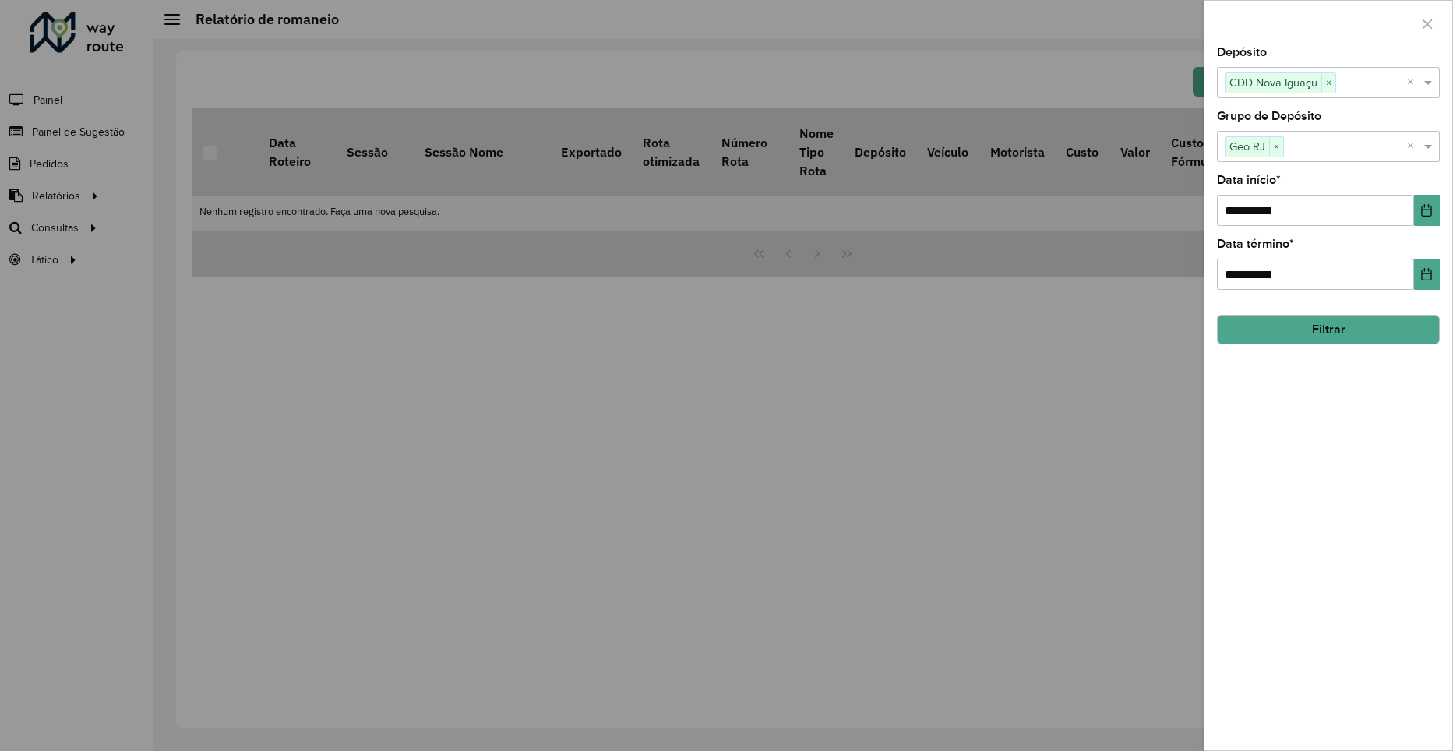
click at [1364, 319] on button "Filtrar" at bounding box center [1328, 330] width 223 height 30
